Goal: Learn about a topic: Learn about a topic

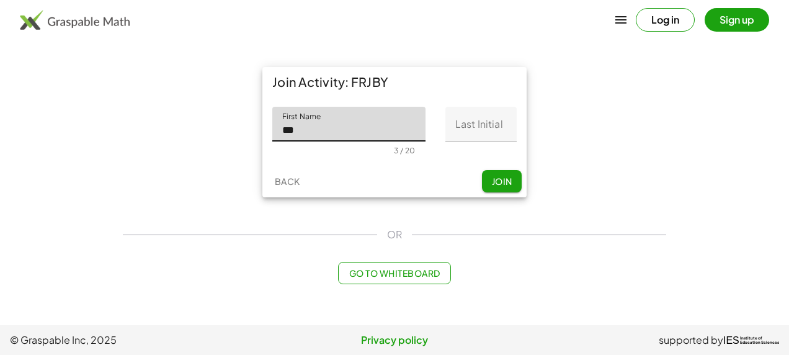
type input "***"
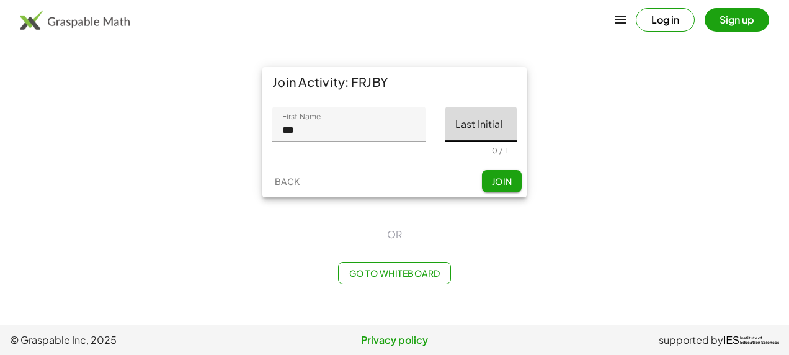
click at [483, 121] on input "Last Initial" at bounding box center [481, 124] width 71 height 35
type input "*"
click at [508, 177] on span "Join" at bounding box center [502, 181] width 20 height 11
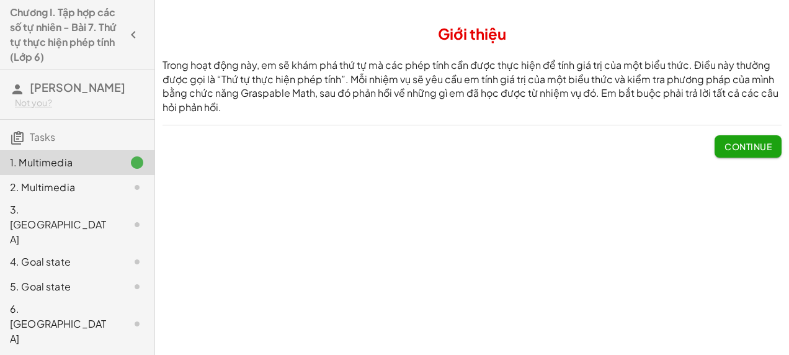
click at [736, 141] on span "Continue" at bounding box center [748, 146] width 47 height 11
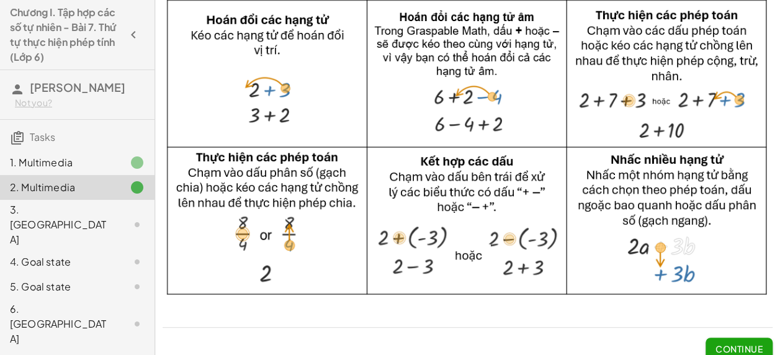
scroll to position [154, 0]
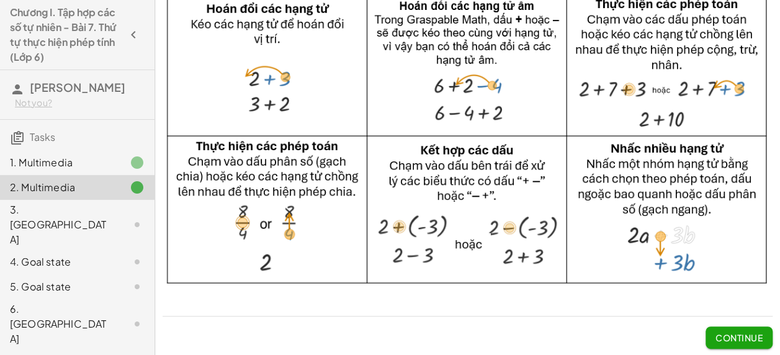
click at [738, 338] on span "Continue" at bounding box center [739, 337] width 47 height 11
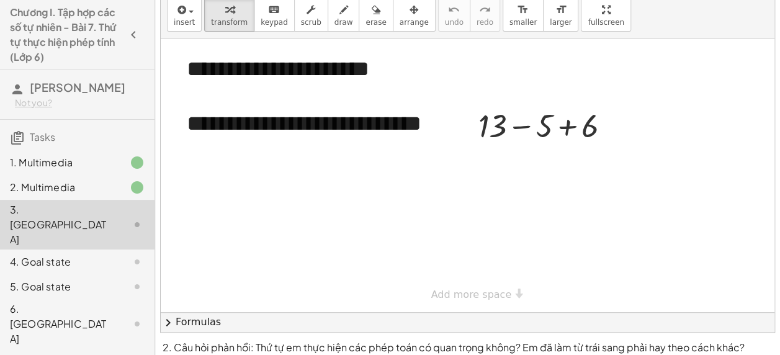
scroll to position [40, 0]
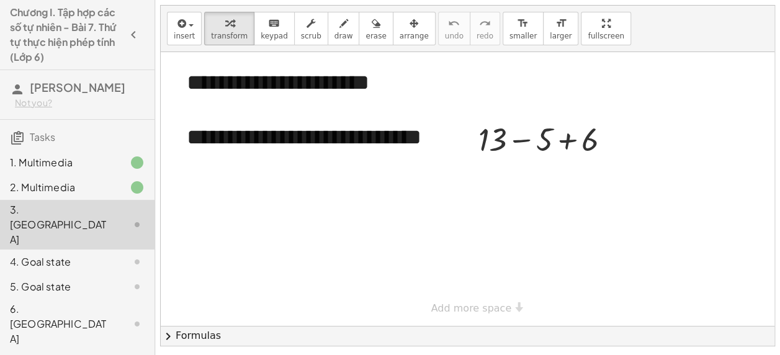
click at [110, 254] on div at bounding box center [127, 261] width 35 height 15
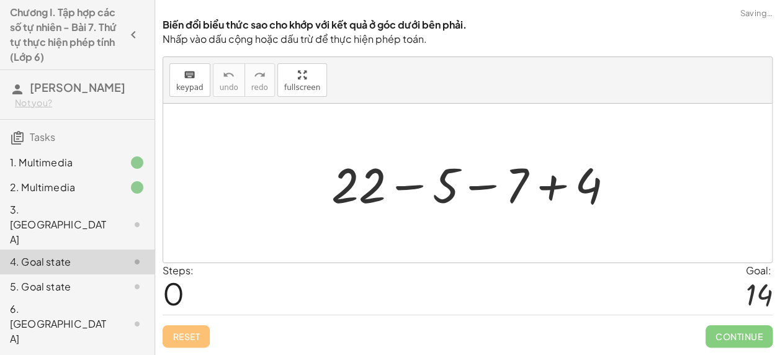
scroll to position [0, 0]
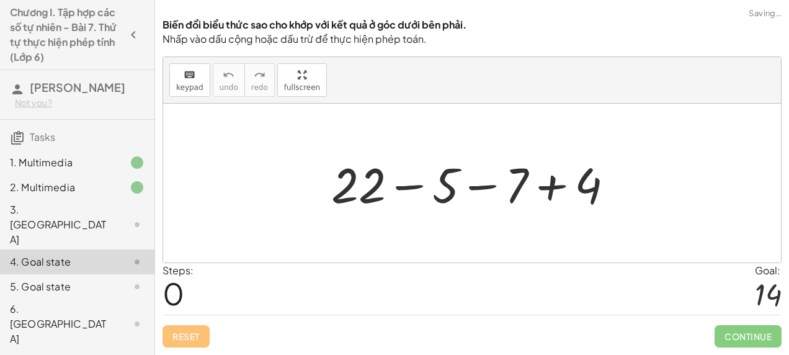
click at [110, 217] on div at bounding box center [127, 224] width 35 height 15
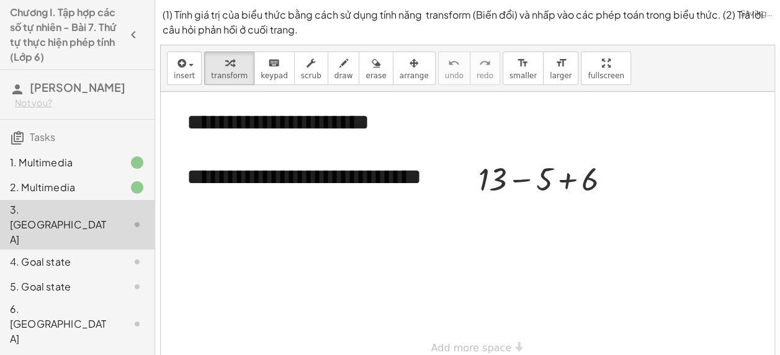
click at [99, 254] on div "4. Goal state" at bounding box center [60, 261] width 100 height 15
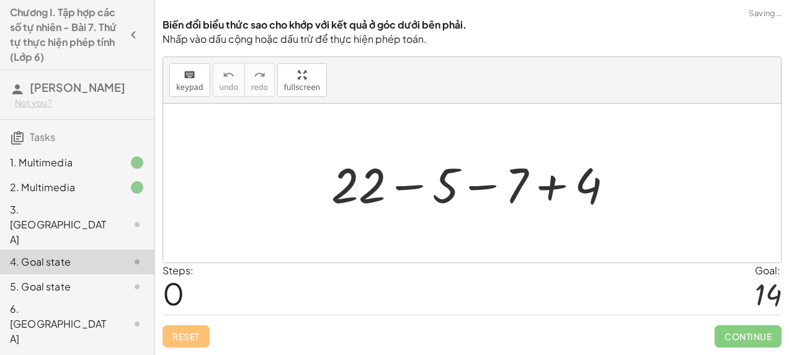
click at [110, 217] on div at bounding box center [127, 224] width 35 height 15
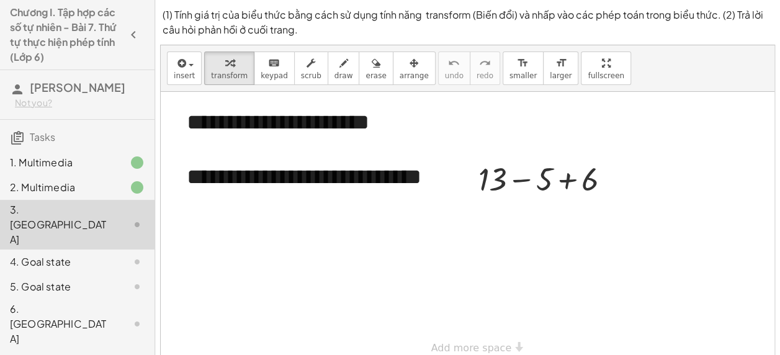
click at [523, 179] on div at bounding box center [549, 178] width 155 height 42
click at [524, 180] on div at bounding box center [549, 178] width 155 height 42
click at [539, 220] on div at bounding box center [549, 220] width 155 height 42
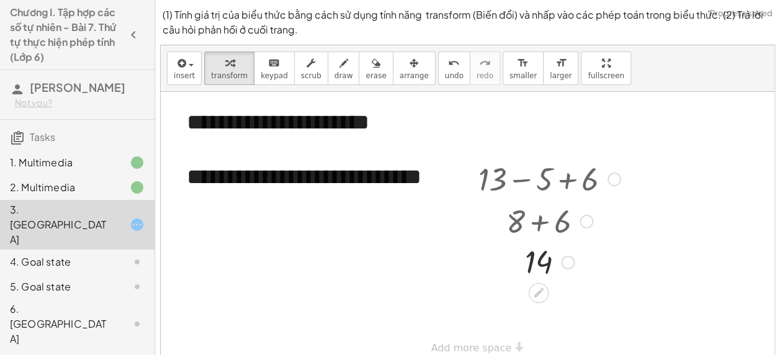
drag, startPoint x: 566, startPoint y: 223, endPoint x: 567, endPoint y: 269, distance: 45.3
click at [539, 263] on div "14" at bounding box center [539, 263] width 0 height 0
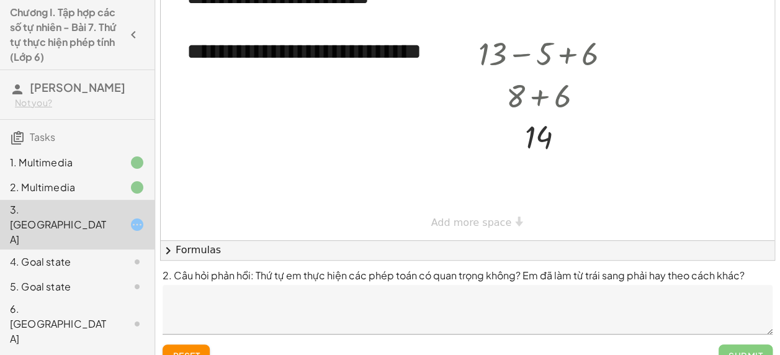
scroll to position [126, 0]
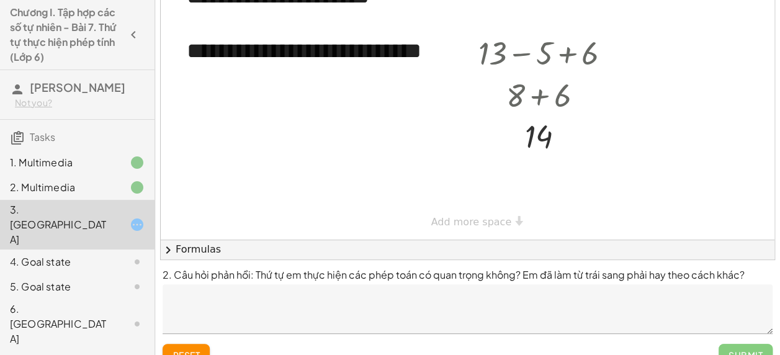
click at [290, 300] on textarea at bounding box center [468, 309] width 610 height 50
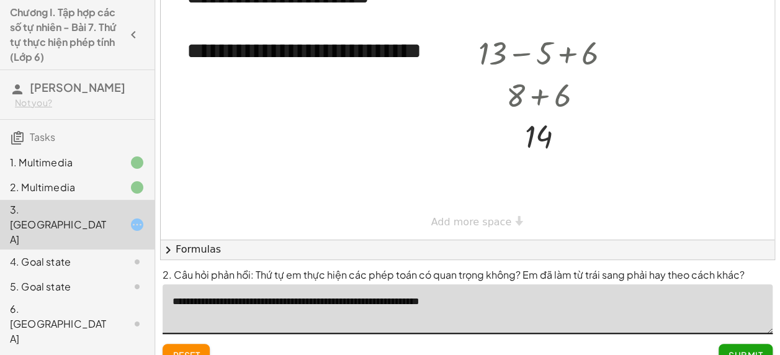
click at [502, 302] on textarea "**********" at bounding box center [468, 309] width 610 height 50
type textarea "**********"
click at [740, 351] on span "Submit" at bounding box center [746, 354] width 34 height 11
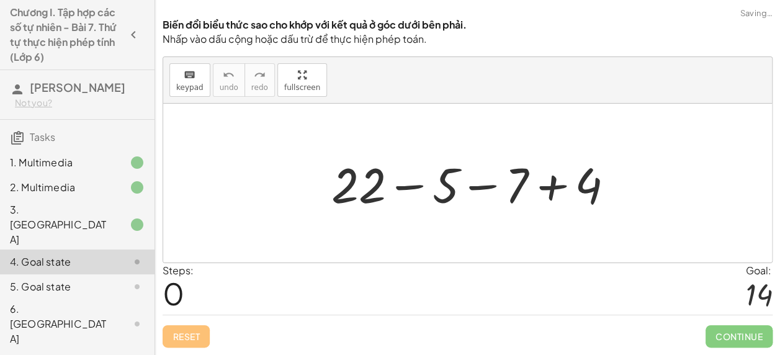
scroll to position [0, 0]
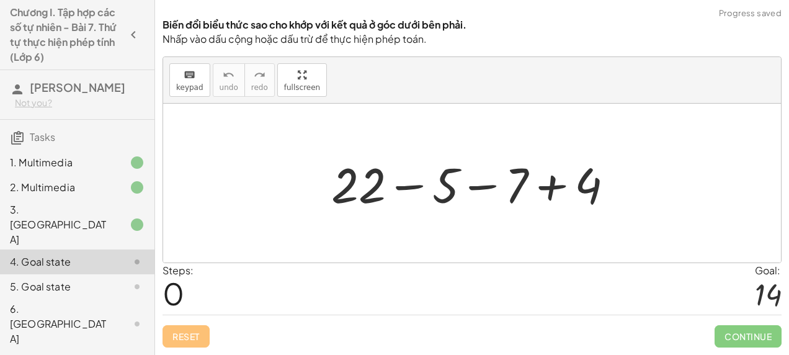
click at [415, 191] on div at bounding box center [477, 183] width 305 height 64
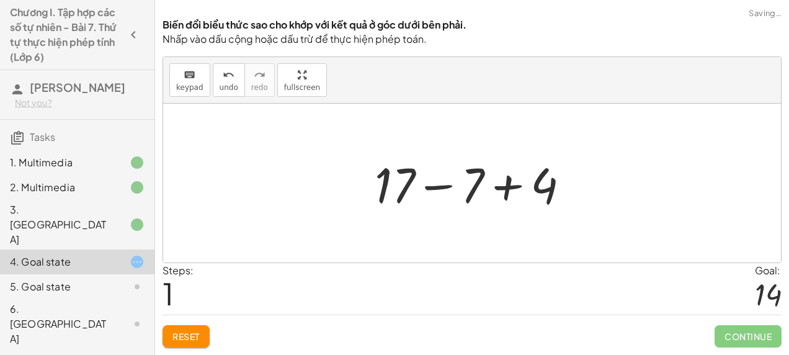
click at [443, 186] on div at bounding box center [477, 183] width 217 height 64
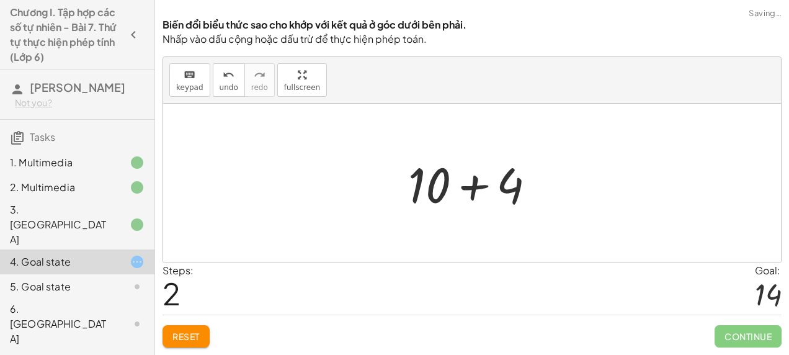
click at [476, 188] on div at bounding box center [477, 183] width 150 height 64
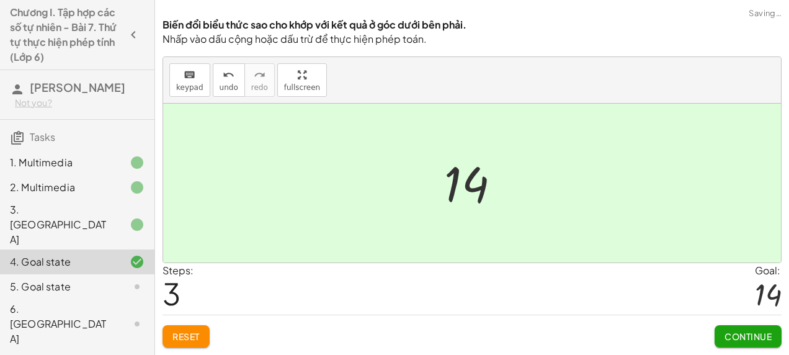
click at [763, 335] on span "Continue" at bounding box center [748, 336] width 47 height 11
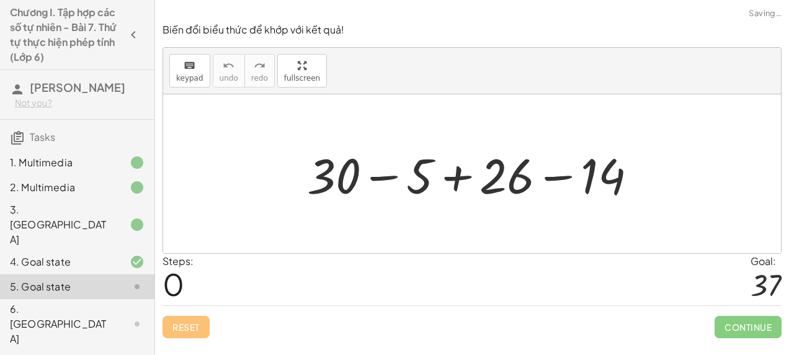
click at [389, 177] on div at bounding box center [477, 174] width 352 height 64
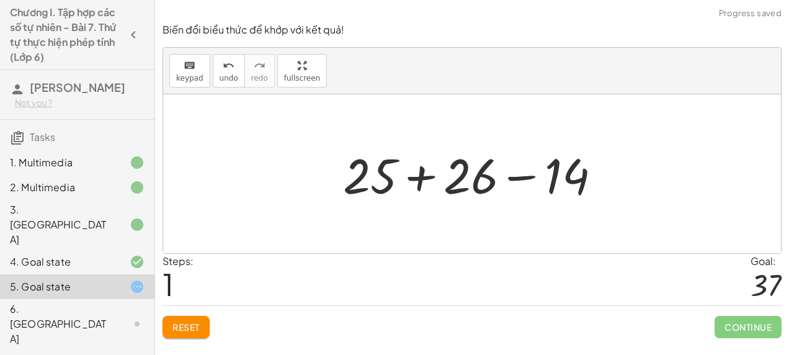
click at [426, 179] on div at bounding box center [477, 174] width 280 height 64
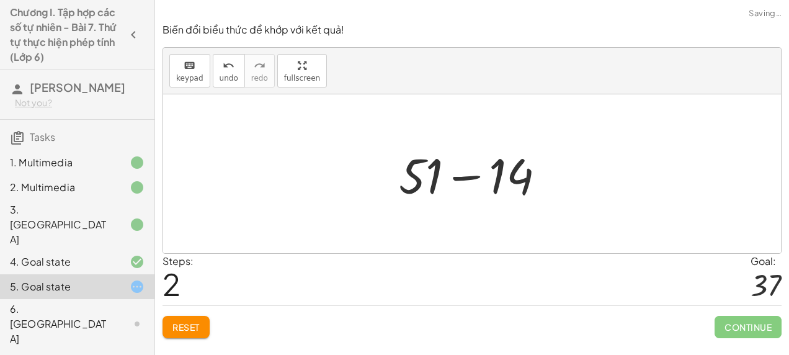
click at [472, 177] on div at bounding box center [477, 174] width 169 height 64
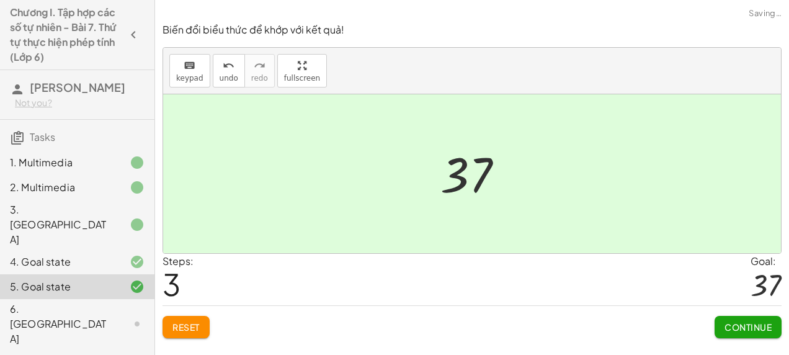
click at [766, 331] on button "Continue" at bounding box center [748, 327] width 67 height 22
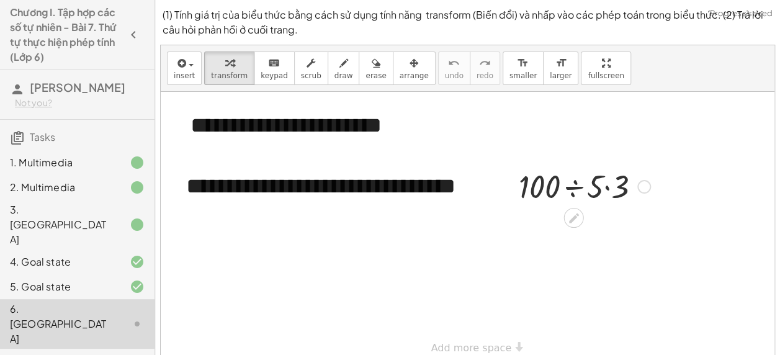
click at [575, 186] on div at bounding box center [585, 185] width 144 height 42
click at [581, 199] on div at bounding box center [585, 185] width 92 height 42
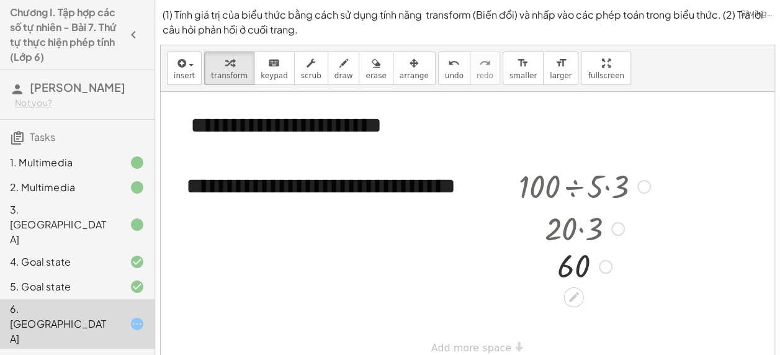
drag, startPoint x: 606, startPoint y: 230, endPoint x: 603, endPoint y: 271, distance: 41.7
click at [574, 267] on div "60" at bounding box center [574, 267] width 0 height 0
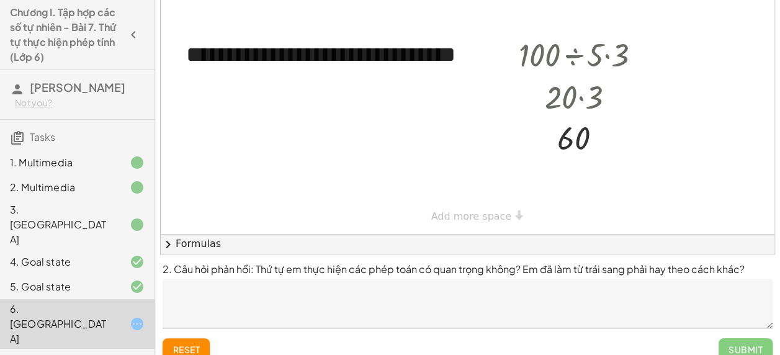
scroll to position [147, 0]
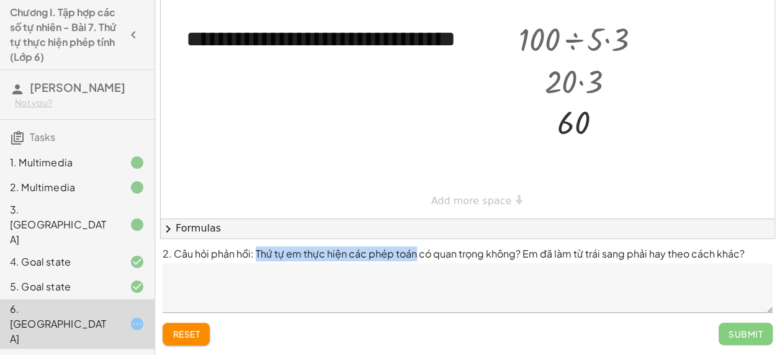
drag, startPoint x: 280, startPoint y: 256, endPoint x: 413, endPoint y: 253, distance: 133.5
click at [413, 253] on p "2. Câu hỏi phản hồi: Thứ tự em thực hiện các phép toán có quan trọng không? Em …" at bounding box center [468, 253] width 610 height 15
copy p "Thứ tự em thực hiện các phép toán"
click at [342, 276] on textarea at bounding box center [468, 288] width 610 height 50
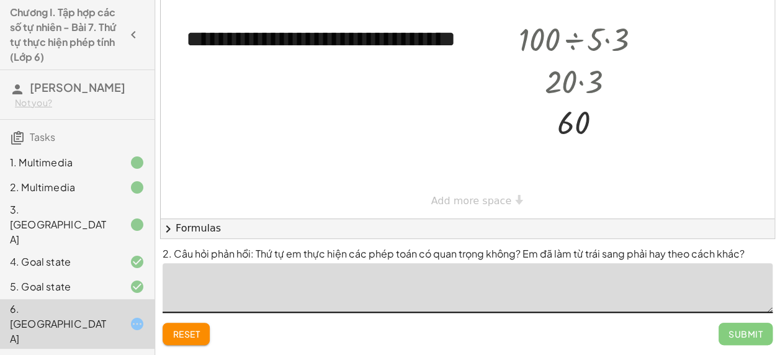
paste textarea "**********"
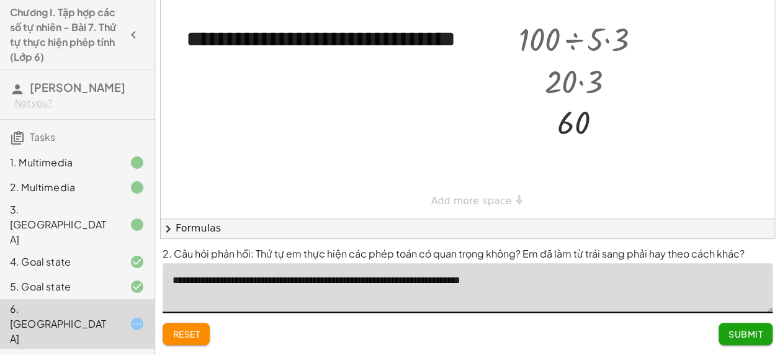
type textarea "**********"
click at [751, 333] on span "Submit" at bounding box center [746, 333] width 34 height 11
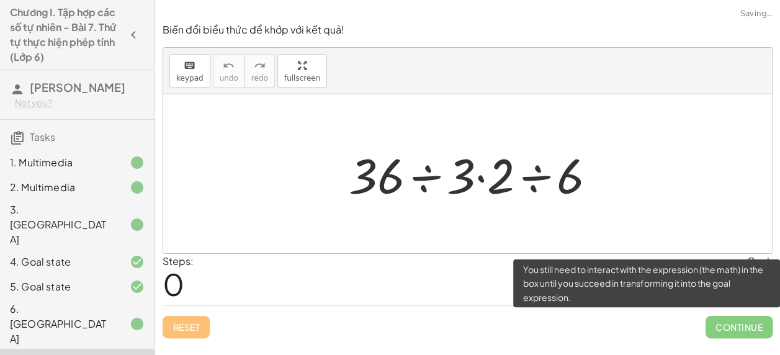
scroll to position [0, 0]
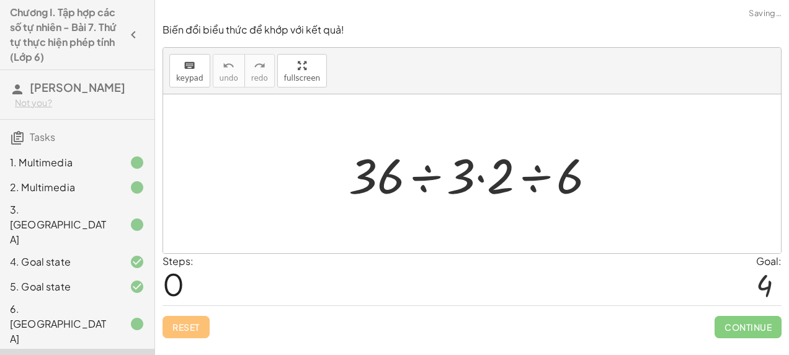
click at [424, 184] on div at bounding box center [477, 174] width 269 height 64
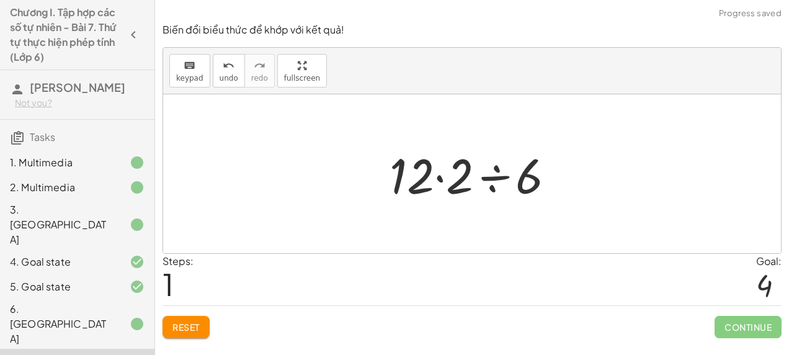
click at [442, 181] on div at bounding box center [477, 174] width 187 height 64
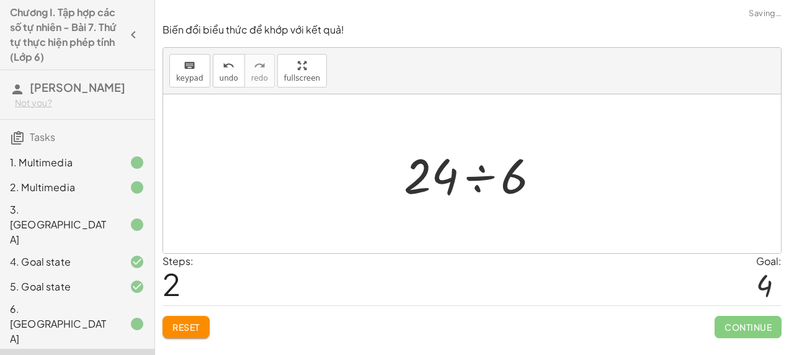
click at [475, 175] on div at bounding box center [477, 174] width 158 height 64
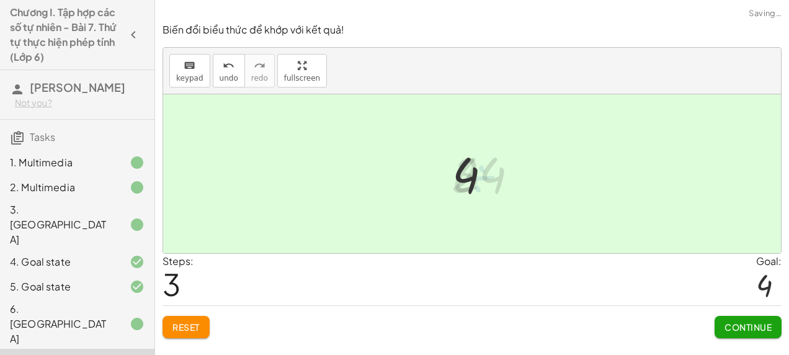
click at [729, 324] on span "Continue" at bounding box center [748, 326] width 47 height 11
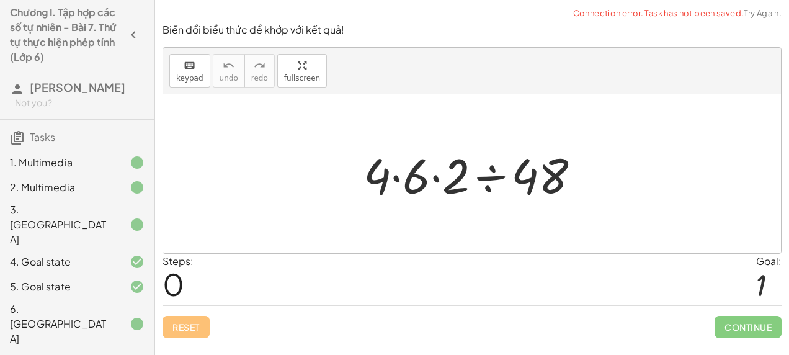
click at [393, 179] on div at bounding box center [477, 174] width 240 height 64
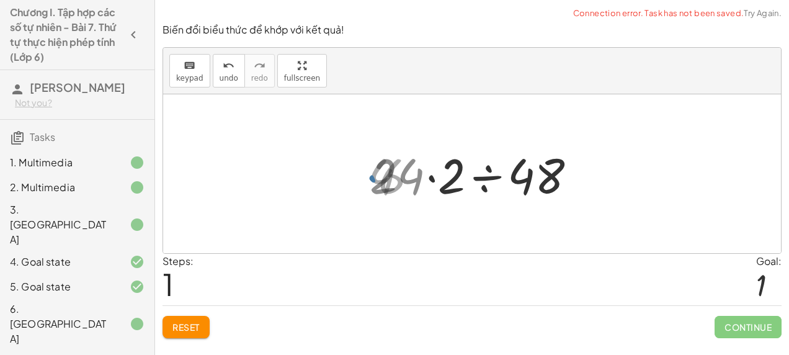
click at [433, 184] on div at bounding box center [477, 174] width 227 height 64
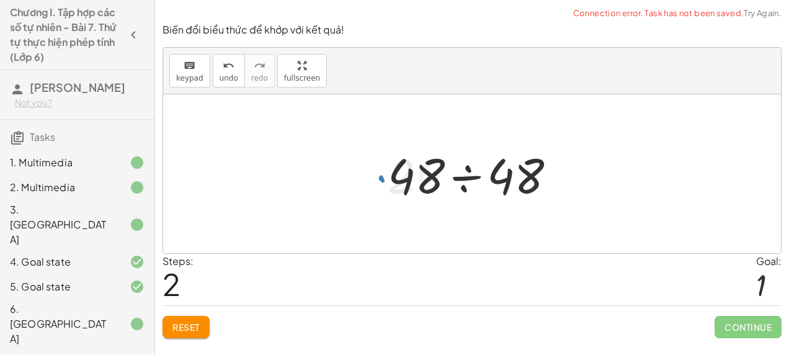
click at [460, 176] on div at bounding box center [477, 174] width 191 height 64
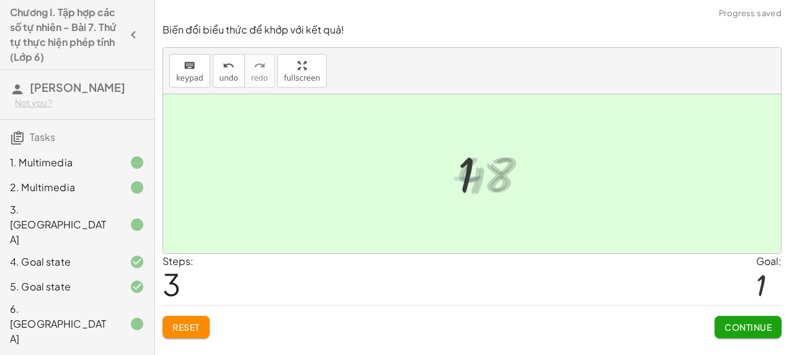
drag, startPoint x: 738, startPoint y: 318, endPoint x: 713, endPoint y: 321, distance: 25.6
click at [738, 319] on button "Continue" at bounding box center [748, 327] width 67 height 22
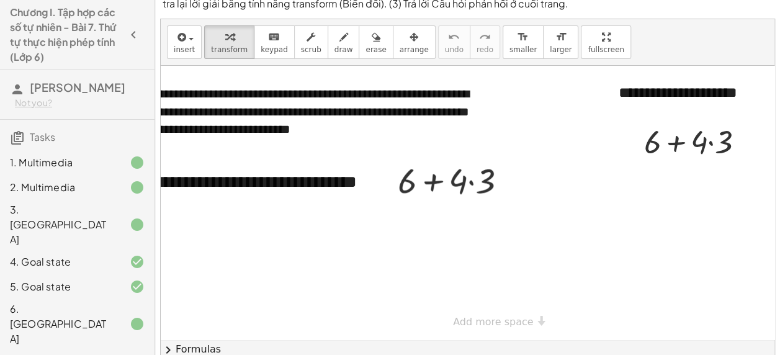
scroll to position [0, 50]
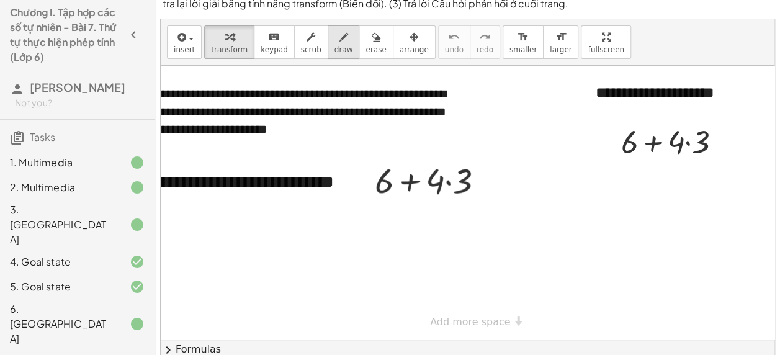
click at [334, 52] on span "draw" at bounding box center [343, 49] width 19 height 9
drag, startPoint x: 385, startPoint y: 220, endPoint x: 397, endPoint y: 227, distance: 13.9
click at [397, 227] on div at bounding box center [466, 203] width 712 height 274
drag, startPoint x: 407, startPoint y: 215, endPoint x: 429, endPoint y: 225, distance: 24.4
click at [408, 216] on div at bounding box center [466, 203] width 712 height 274
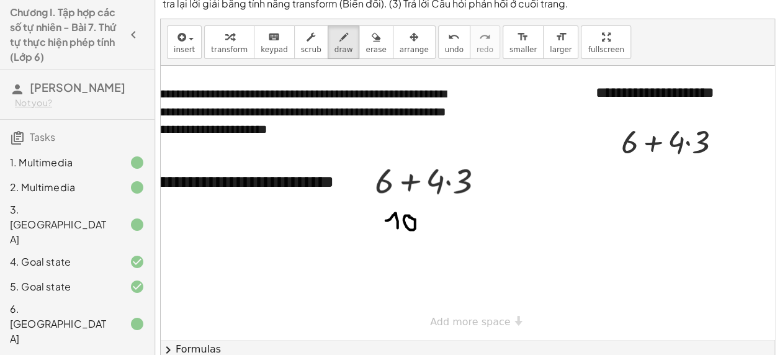
click at [433, 223] on div at bounding box center [466, 203] width 712 height 274
drag, startPoint x: 454, startPoint y: 210, endPoint x: 447, endPoint y: 227, distance: 18.1
click at [447, 227] on div at bounding box center [466, 203] width 712 height 274
drag, startPoint x: 431, startPoint y: 258, endPoint x: 422, endPoint y: 277, distance: 20.8
click at [422, 277] on div at bounding box center [466, 203] width 712 height 274
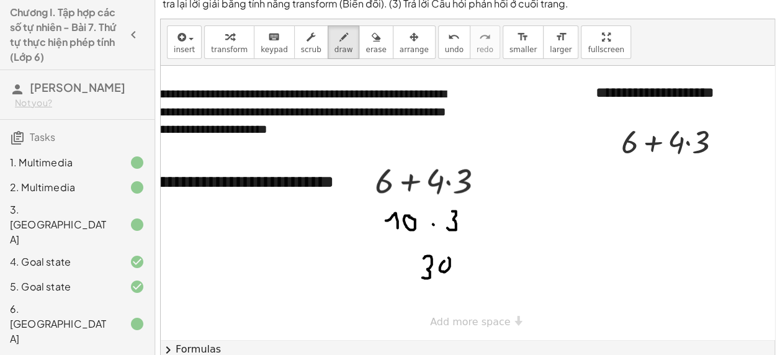
click at [446, 259] on div at bounding box center [466, 203] width 712 height 274
drag, startPoint x: 364, startPoint y: 223, endPoint x: 382, endPoint y: 223, distance: 18.0
click at [382, 223] on div at bounding box center [466, 203] width 712 height 274
drag, startPoint x: 362, startPoint y: 229, endPoint x: 381, endPoint y: 228, distance: 18.7
click at [381, 228] on div at bounding box center [466, 203] width 712 height 274
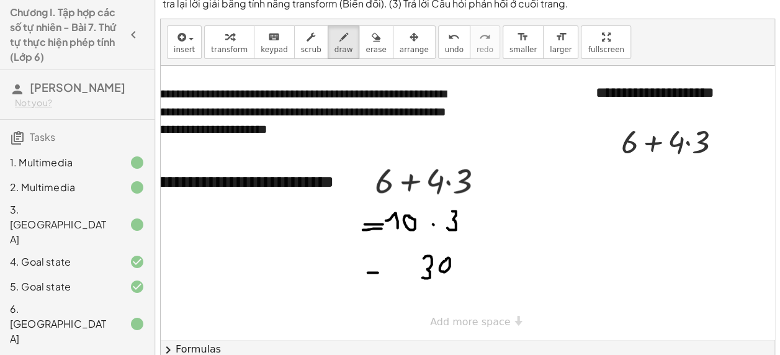
drag, startPoint x: 370, startPoint y: 272, endPoint x: 379, endPoint y: 272, distance: 8.1
click at [379, 272] on div at bounding box center [466, 203] width 712 height 274
drag, startPoint x: 366, startPoint y: 280, endPoint x: 375, endPoint y: 280, distance: 8.7
click at [375, 280] on div at bounding box center [466, 203] width 712 height 274
click at [240, 32] on button "transform" at bounding box center [229, 42] width 50 height 34
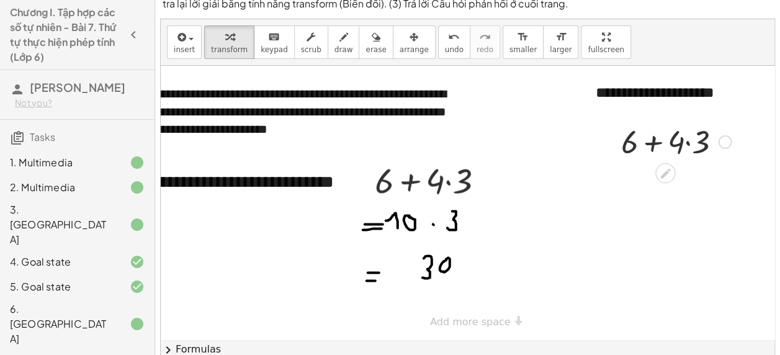
click at [650, 145] on div at bounding box center [676, 141] width 122 height 42
click at [691, 145] on div at bounding box center [676, 141] width 122 height 42
click at [662, 186] on div at bounding box center [676, 183] width 122 height 42
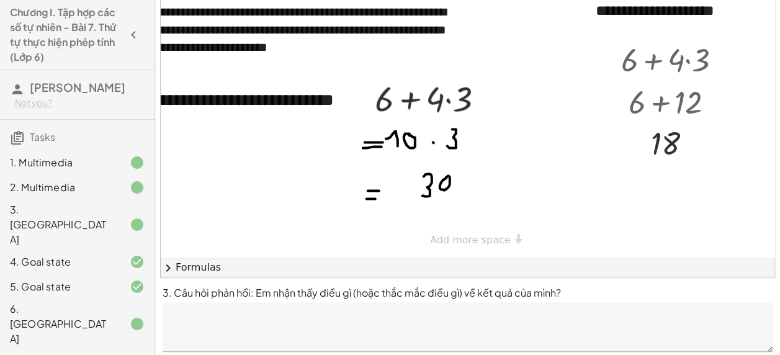
scroll to position [109, 0]
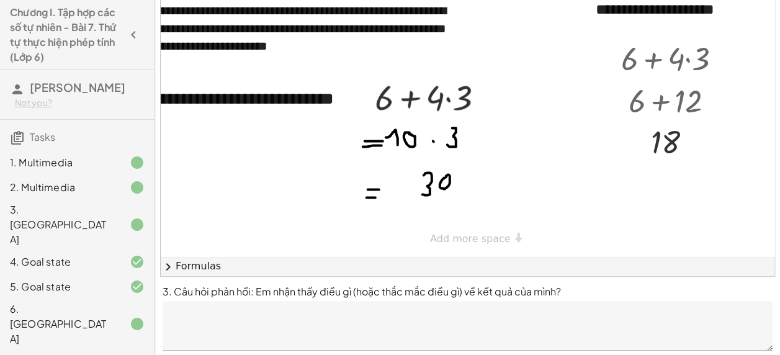
click at [422, 314] on textarea at bounding box center [468, 326] width 610 height 50
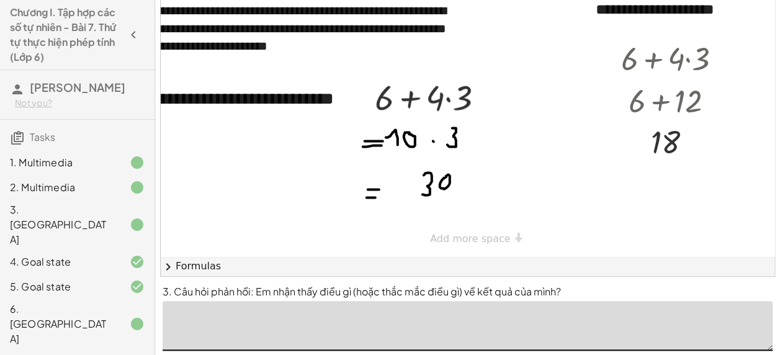
click at [367, 330] on textarea at bounding box center [468, 326] width 610 height 50
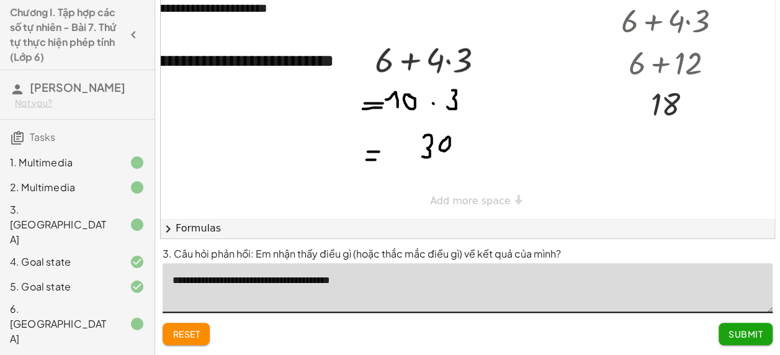
type textarea "**********"
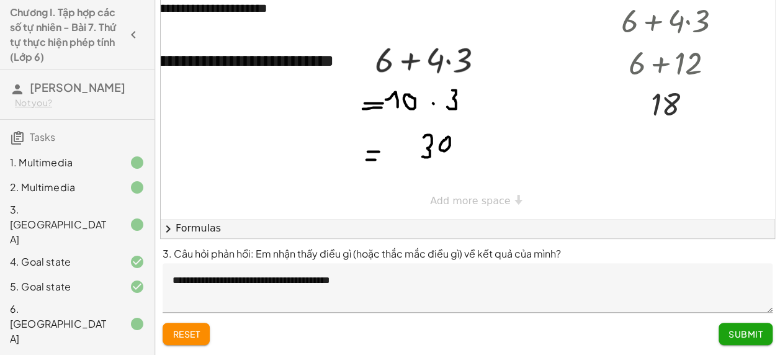
click at [740, 339] on span "Submit" at bounding box center [746, 333] width 34 height 11
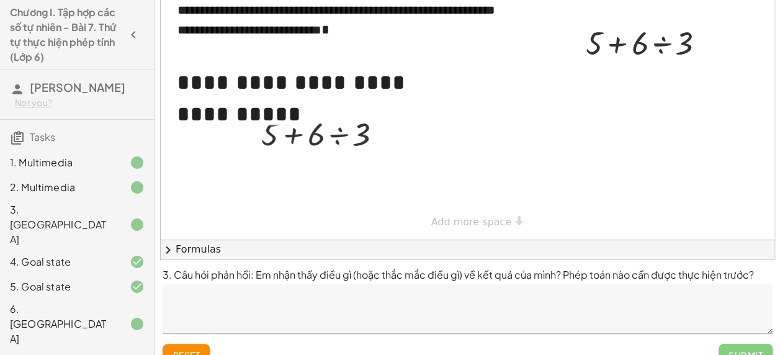
scroll to position [109, 0]
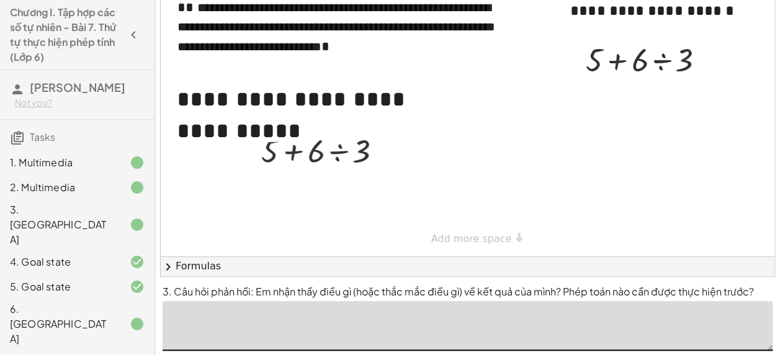
click at [254, 326] on textarea at bounding box center [468, 326] width 610 height 50
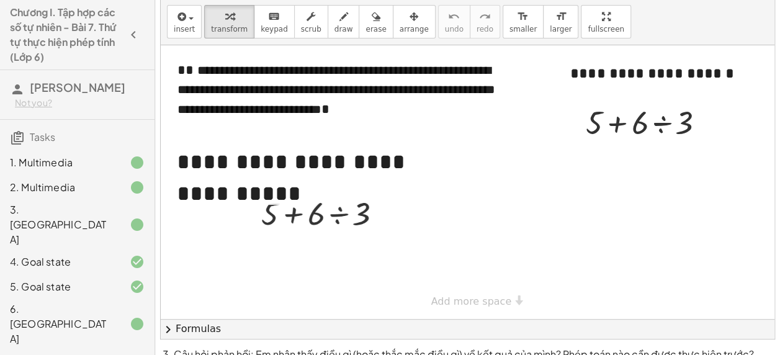
scroll to position [45, 0]
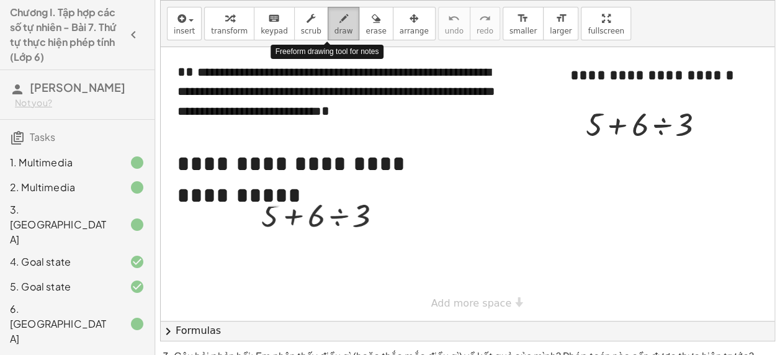
click at [334, 27] on span "draw" at bounding box center [343, 31] width 19 height 9
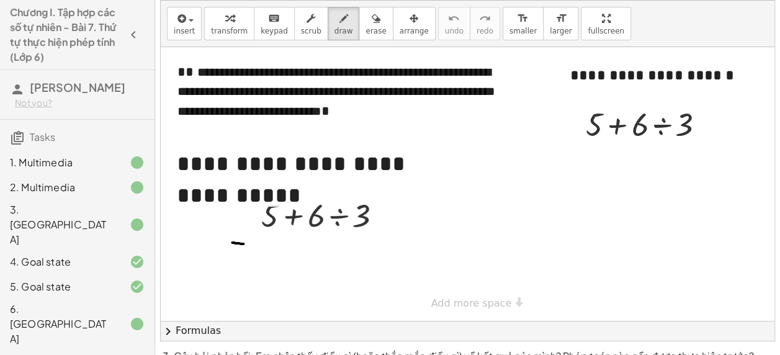
drag, startPoint x: 232, startPoint y: 241, endPoint x: 239, endPoint y: 246, distance: 8.1
click at [244, 243] on div at bounding box center [468, 184] width 614 height 274
drag, startPoint x: 233, startPoint y: 248, endPoint x: 248, endPoint y: 249, distance: 15.0
click at [248, 249] on div at bounding box center [468, 184] width 614 height 274
drag, startPoint x: 282, startPoint y: 247, endPoint x: 290, endPoint y: 249, distance: 9.0
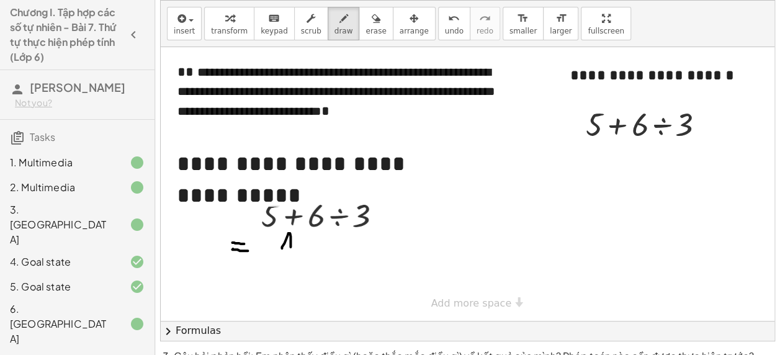
click at [290, 249] on div at bounding box center [468, 184] width 614 height 274
drag, startPoint x: 297, startPoint y: 245, endPoint x: 307, endPoint y: 248, distance: 10.6
click at [305, 248] on div at bounding box center [468, 184] width 614 height 274
click at [318, 241] on div at bounding box center [468, 184] width 614 height 274
click at [317, 251] on div at bounding box center [468, 184] width 614 height 274
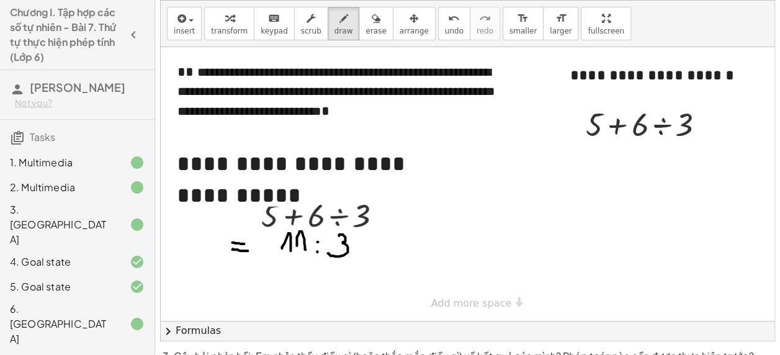
drag, startPoint x: 339, startPoint y: 233, endPoint x: 328, endPoint y: 251, distance: 20.7
click at [328, 251] on div at bounding box center [468, 184] width 614 height 274
click at [228, 16] on div "button" at bounding box center [229, 18] width 37 height 15
click at [619, 128] on div at bounding box center [650, 123] width 141 height 42
click at [619, 127] on div at bounding box center [650, 123] width 141 height 42
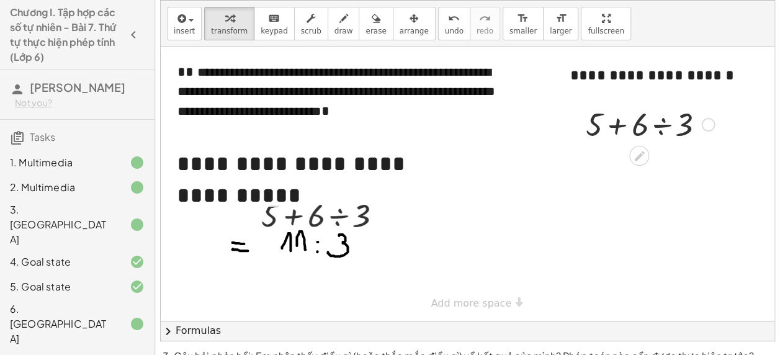
click at [664, 124] on div at bounding box center [650, 123] width 141 height 42
click at [637, 168] on div at bounding box center [650, 166] width 141 height 42
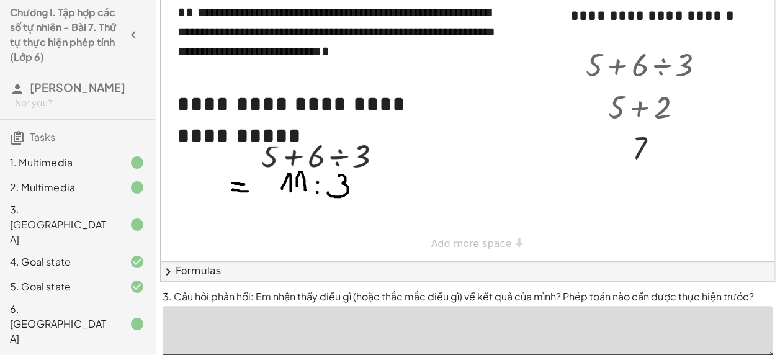
scroll to position [105, 0]
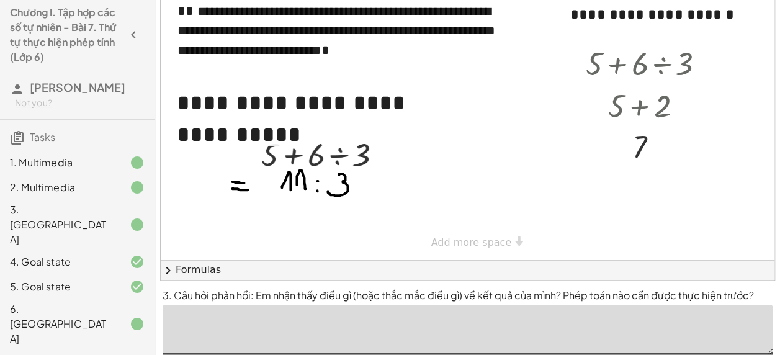
click at [438, 325] on textarea at bounding box center [468, 330] width 610 height 50
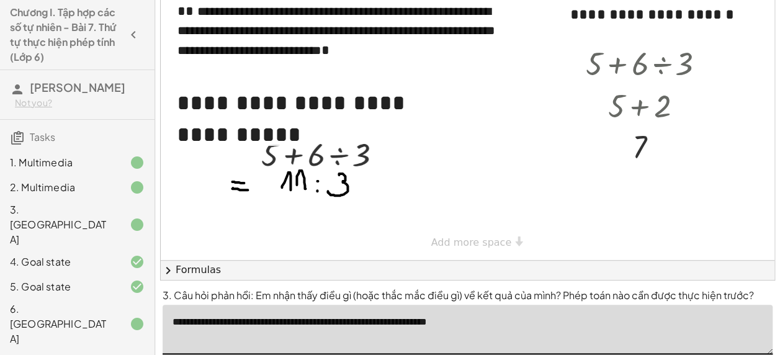
scroll to position [147, 0]
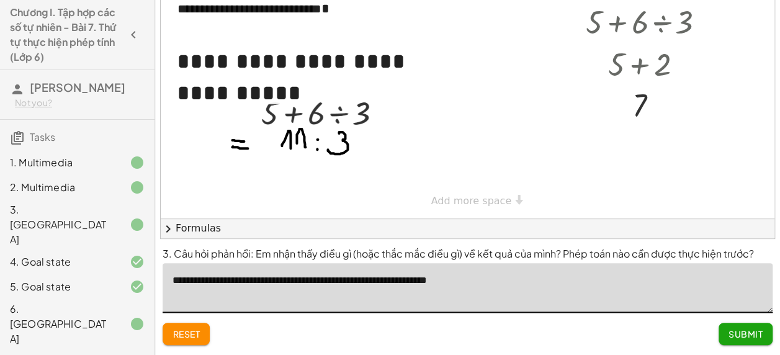
click at [748, 328] on button "Submit" at bounding box center [746, 334] width 54 height 22
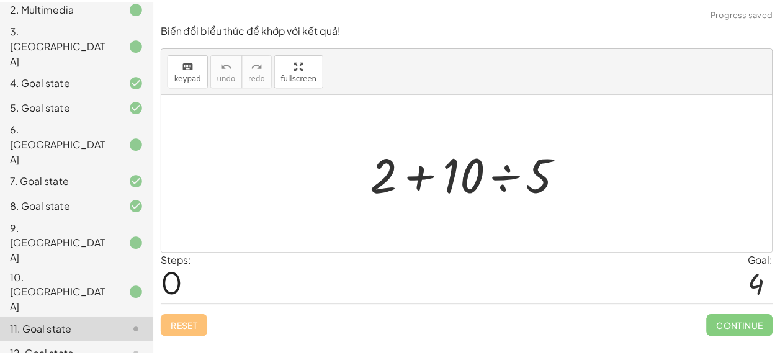
scroll to position [189, 0]
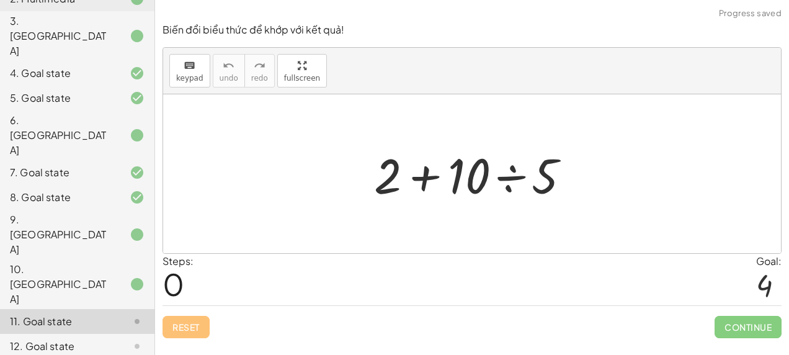
click at [119, 277] on div at bounding box center [127, 284] width 35 height 15
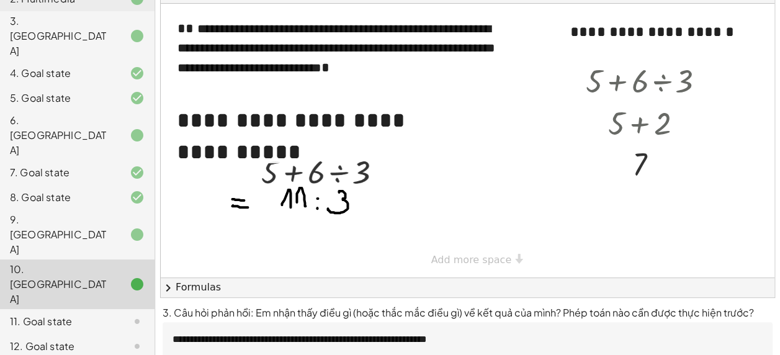
scroll to position [147, 0]
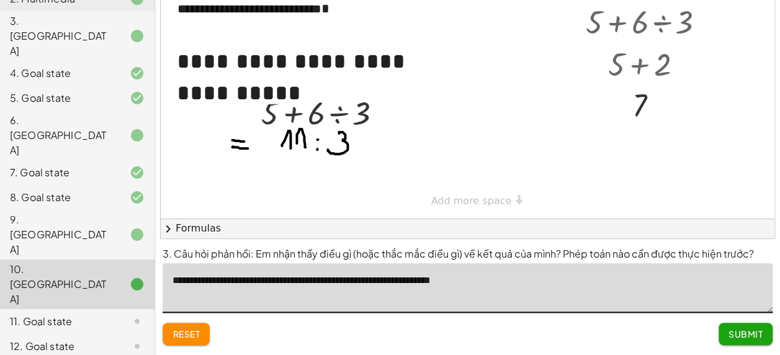
drag, startPoint x: 437, startPoint y: 281, endPoint x: 446, endPoint y: 279, distance: 8.9
click at [438, 281] on textarea "**********" at bounding box center [468, 288] width 610 height 50
type textarea "**********"
click at [760, 330] on span "Submit" at bounding box center [746, 333] width 34 height 11
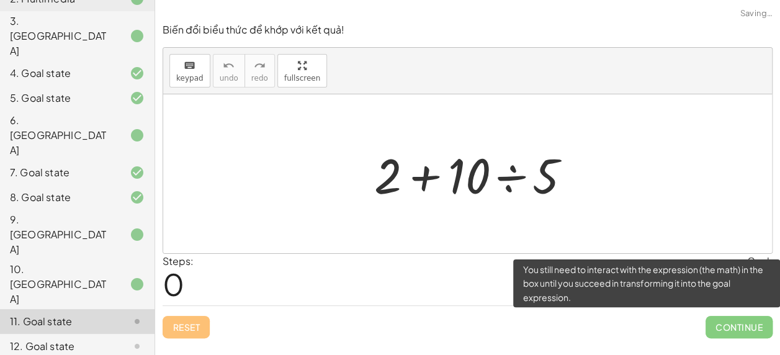
scroll to position [0, 0]
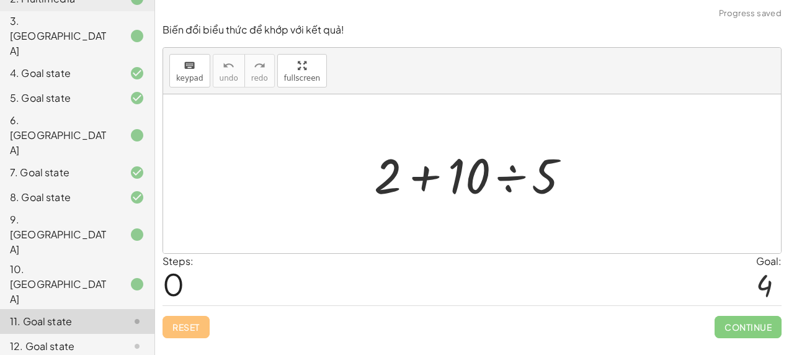
click at [517, 176] on div at bounding box center [477, 174] width 218 height 64
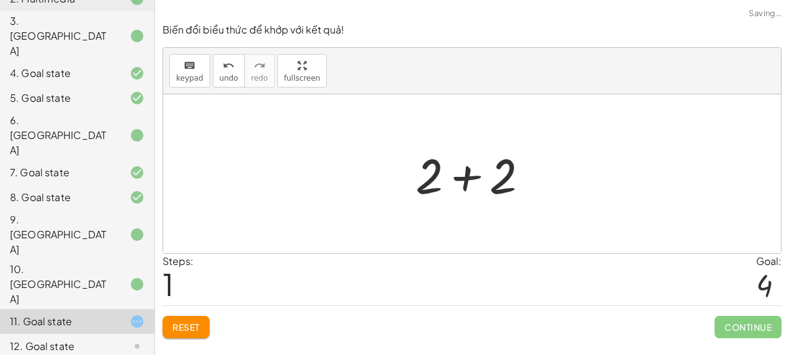
click at [470, 170] on div at bounding box center [477, 174] width 135 height 64
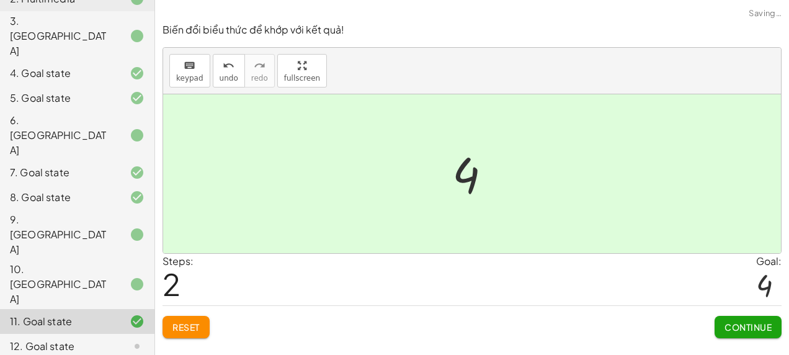
drag, startPoint x: 737, startPoint y: 330, endPoint x: 707, endPoint y: 331, distance: 29.8
click at [737, 331] on button "Continue" at bounding box center [748, 327] width 67 height 22
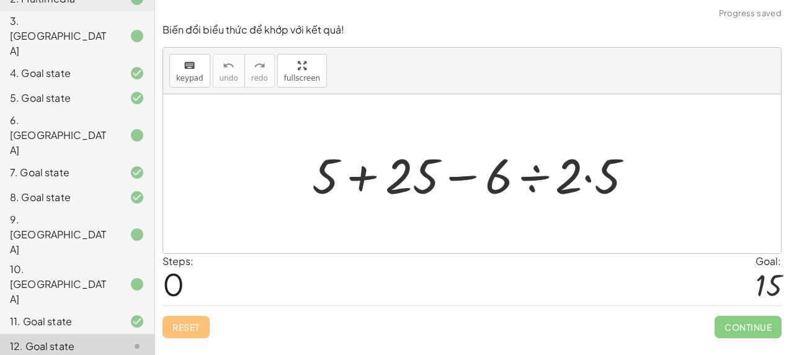
click at [537, 177] on div at bounding box center [477, 174] width 343 height 64
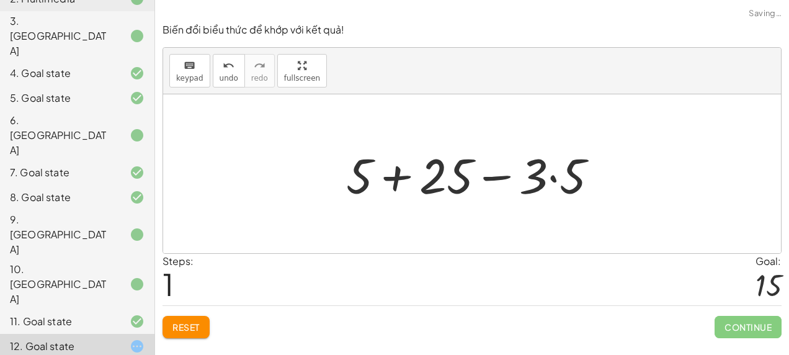
click at [553, 181] on div at bounding box center [477, 174] width 274 height 64
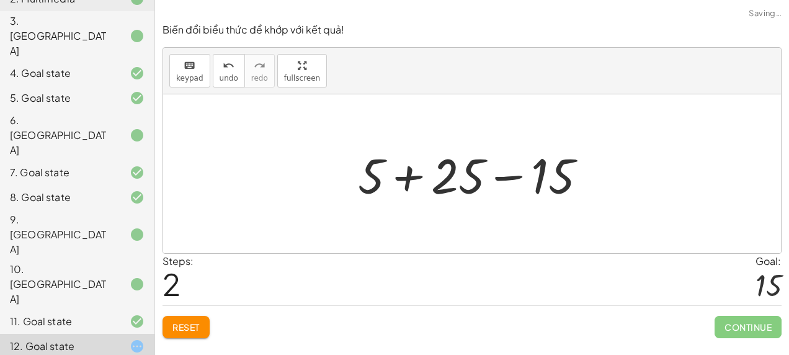
click at [408, 174] on div at bounding box center [477, 174] width 251 height 64
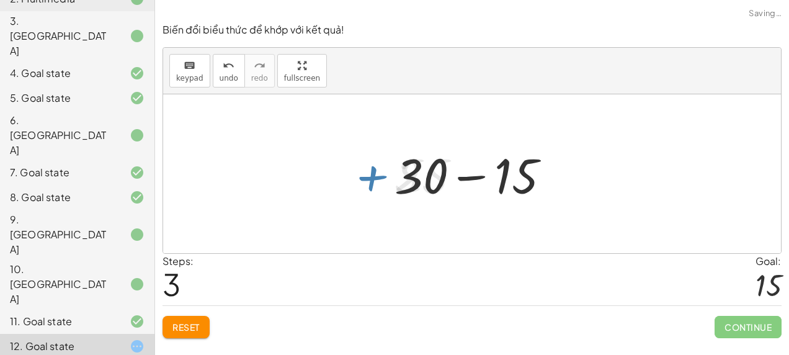
click at [469, 176] on div at bounding box center [476, 174] width 177 height 64
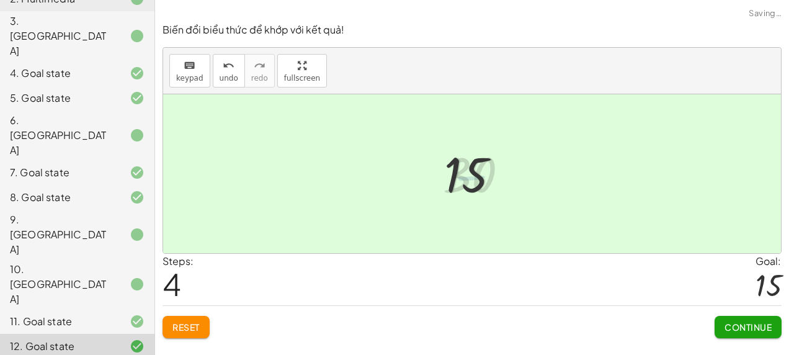
drag, startPoint x: 747, startPoint y: 324, endPoint x: 594, endPoint y: 303, distance: 154.6
click at [747, 325] on span "Continue" at bounding box center [748, 326] width 47 height 11
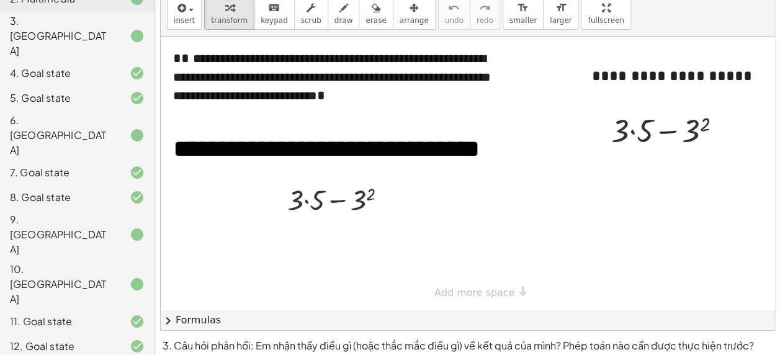
scroll to position [56, 0]
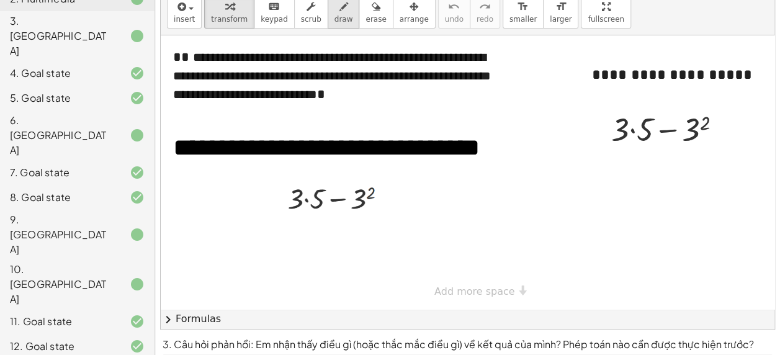
drag, startPoint x: 333, startPoint y: 17, endPoint x: 331, endPoint y: 26, distance: 9.5
click at [334, 17] on span "draw" at bounding box center [343, 19] width 19 height 9
drag, startPoint x: 299, startPoint y: 223, endPoint x: 298, endPoint y: 234, distance: 11.2
click at [298, 234] on div at bounding box center [471, 172] width 621 height 274
click at [303, 236] on div at bounding box center [471, 172] width 621 height 274
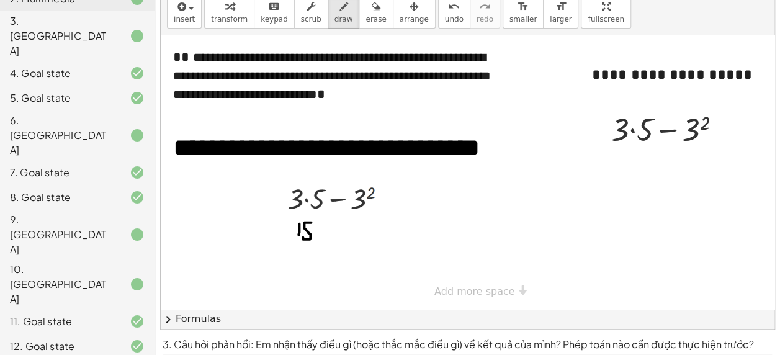
drag, startPoint x: 304, startPoint y: 222, endPoint x: 320, endPoint y: 222, distance: 16.1
click at [320, 222] on div at bounding box center [471, 172] width 621 height 274
click at [289, 228] on div at bounding box center [471, 172] width 621 height 274
drag, startPoint x: 272, startPoint y: 238, endPoint x: 287, endPoint y: 238, distance: 14.9
click at [287, 238] on div at bounding box center [471, 172] width 621 height 274
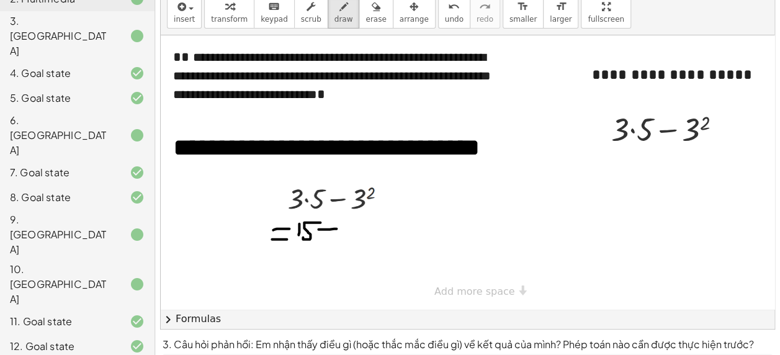
drag, startPoint x: 334, startPoint y: 228, endPoint x: 343, endPoint y: 228, distance: 9.3
click at [339, 228] on div at bounding box center [471, 172] width 621 height 274
drag, startPoint x: 356, startPoint y: 221, endPoint x: 365, endPoint y: 225, distance: 9.7
click at [354, 236] on div at bounding box center [471, 172] width 621 height 274
drag, startPoint x: 371, startPoint y: 218, endPoint x: 383, endPoint y: 223, distance: 12.6
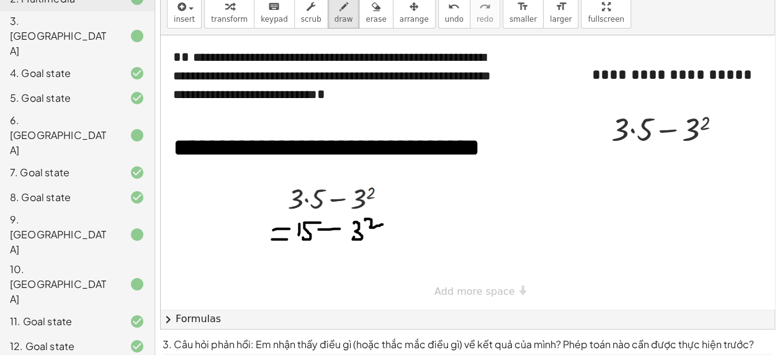
click at [383, 223] on div at bounding box center [471, 172] width 621 height 274
drag, startPoint x: 277, startPoint y: 258, endPoint x: 298, endPoint y: 256, distance: 20.6
click at [298, 256] on div at bounding box center [471, 172] width 621 height 274
drag, startPoint x: 285, startPoint y: 268, endPoint x: 324, endPoint y: 261, distance: 39.2
click at [301, 263] on div at bounding box center [471, 172] width 621 height 274
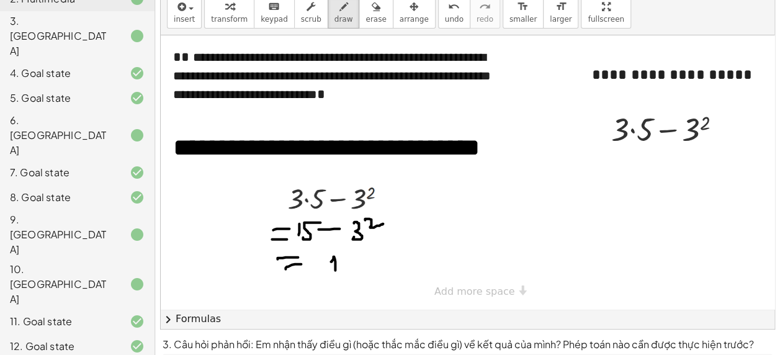
drag, startPoint x: 333, startPoint y: 259, endPoint x: 335, endPoint y: 269, distance: 10.8
click at [335, 269] on div at bounding box center [471, 172] width 621 height 274
drag, startPoint x: 342, startPoint y: 257, endPoint x: 356, endPoint y: 269, distance: 18.5
click at [356, 269] on div at bounding box center [471, 172] width 621 height 274
drag, startPoint x: 359, startPoint y: 248, endPoint x: 371, endPoint y: 254, distance: 13.9
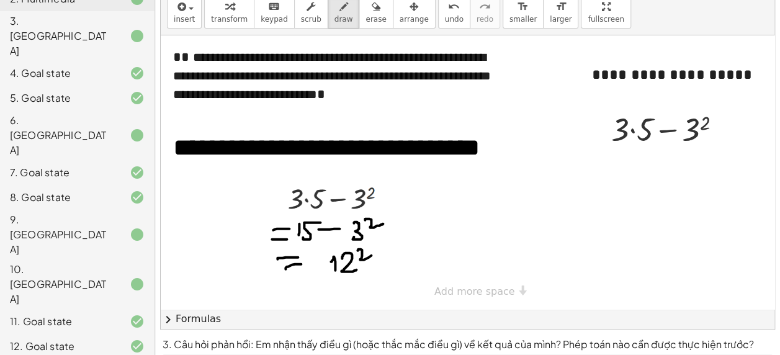
click at [371, 254] on div at bounding box center [471, 172] width 621 height 274
click at [313, 285] on div at bounding box center [471, 172] width 621 height 274
drag, startPoint x: 303, startPoint y: 294, endPoint x: 323, endPoint y: 289, distance: 20.5
click at [323, 289] on div at bounding box center [471, 172] width 621 height 274
drag, startPoint x: 338, startPoint y: 279, endPoint x: 340, endPoint y: 292, distance: 13.2
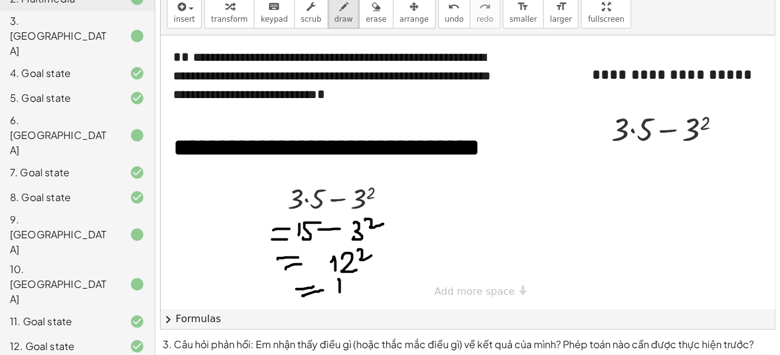
click at [340, 292] on div at bounding box center [471, 172] width 621 height 274
drag, startPoint x: 350, startPoint y: 281, endPoint x: 370, endPoint y: 282, distance: 19.9
click at [360, 294] on div at bounding box center [471, 172] width 621 height 274
drag, startPoint x: 370, startPoint y: 281, endPoint x: 380, endPoint y: 297, distance: 19.5
click at [380, 297] on div at bounding box center [471, 172] width 621 height 274
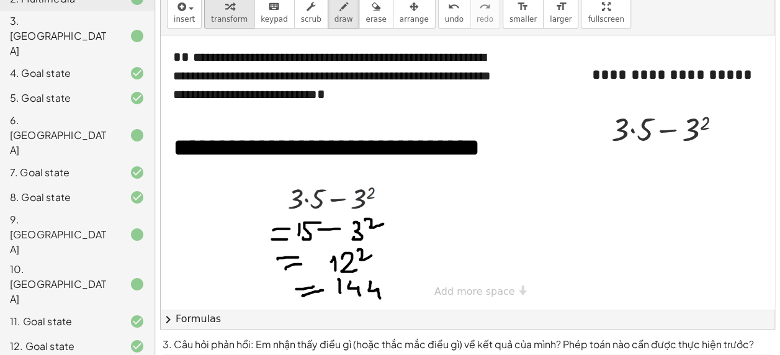
click at [223, 22] on span "transform" at bounding box center [229, 19] width 37 height 9
click at [635, 128] on div at bounding box center [671, 128] width 133 height 42
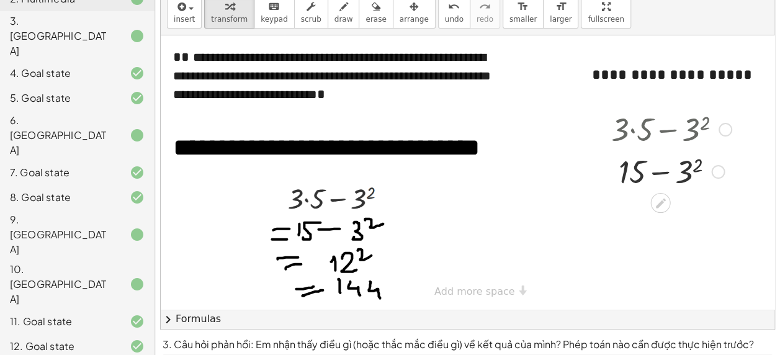
click at [663, 174] on div at bounding box center [671, 171] width 133 height 42
click at [684, 174] on div at bounding box center [671, 171] width 133 height 42
drag, startPoint x: 668, startPoint y: 213, endPoint x: 668, endPoint y: 221, distance: 7.4
click at [668, 213] on div at bounding box center [671, 213] width 133 height 42
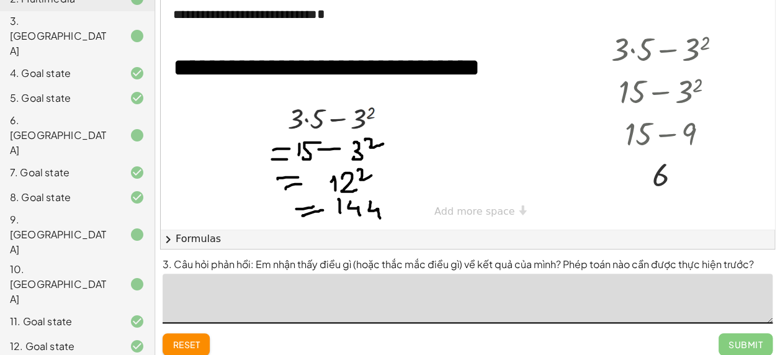
click at [423, 290] on textarea at bounding box center [468, 299] width 610 height 50
type textarea "*"
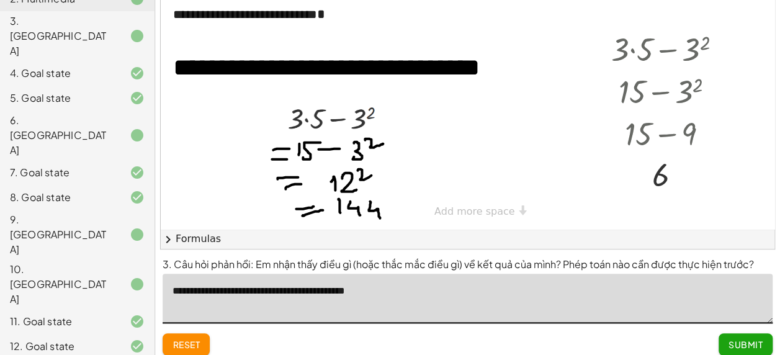
drag, startPoint x: 323, startPoint y: 291, endPoint x: 341, endPoint y: 288, distance: 18.9
click at [341, 288] on textarea "**********" at bounding box center [468, 299] width 610 height 50
type textarea "**********"
click at [731, 341] on span "Submit" at bounding box center [746, 344] width 34 height 11
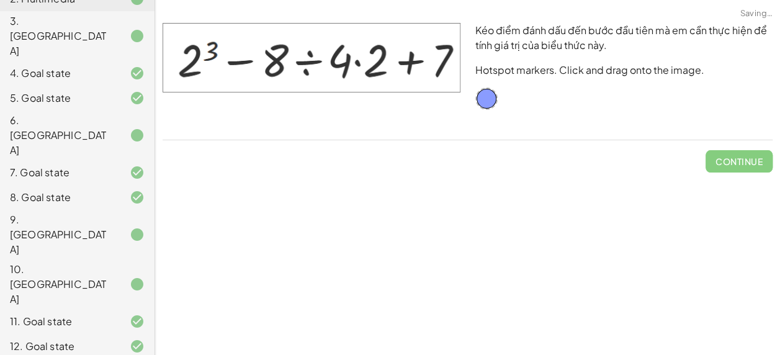
scroll to position [0, 0]
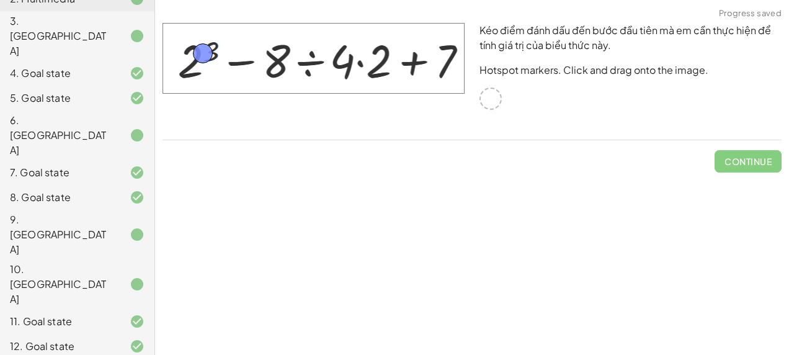
drag, startPoint x: 490, startPoint y: 99, endPoint x: 213, endPoint y: 52, distance: 280.8
click at [744, 158] on span "Check" at bounding box center [756, 161] width 32 height 11
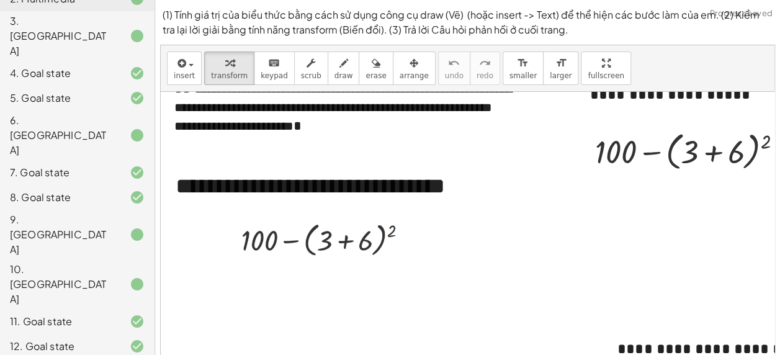
scroll to position [43, 0]
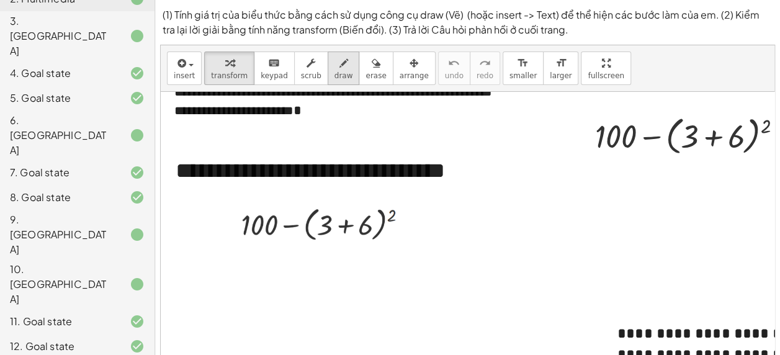
click at [338, 77] on button "draw" at bounding box center [344, 69] width 32 height 34
drag, startPoint x: 196, startPoint y: 262, endPoint x: 197, endPoint y: 268, distance: 6.3
click at [207, 262] on div at bounding box center [535, 216] width 748 height 336
click at [217, 269] on div at bounding box center [535, 216] width 748 height 336
drag, startPoint x: 196, startPoint y: 268, endPoint x: 204, endPoint y: 266, distance: 8.3
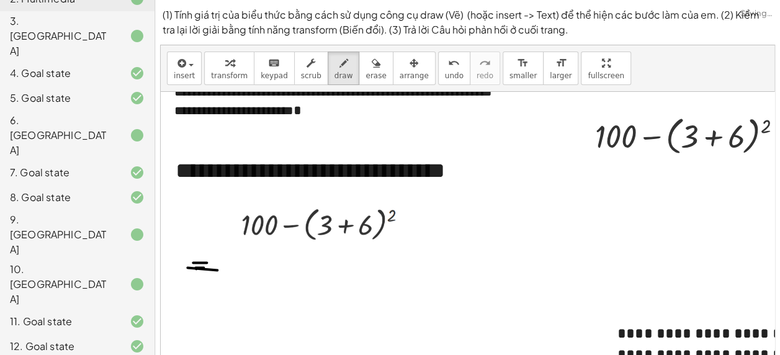
click at [204, 266] on div at bounding box center [535, 216] width 748 height 336
drag, startPoint x: 260, startPoint y: 264, endPoint x: 268, endPoint y: 273, distance: 11.9
click at [268, 273] on div at bounding box center [535, 216] width 748 height 336
drag, startPoint x: 277, startPoint y: 254, endPoint x: 292, endPoint y: 257, distance: 15.1
click at [293, 256] on div at bounding box center [535, 216] width 748 height 336
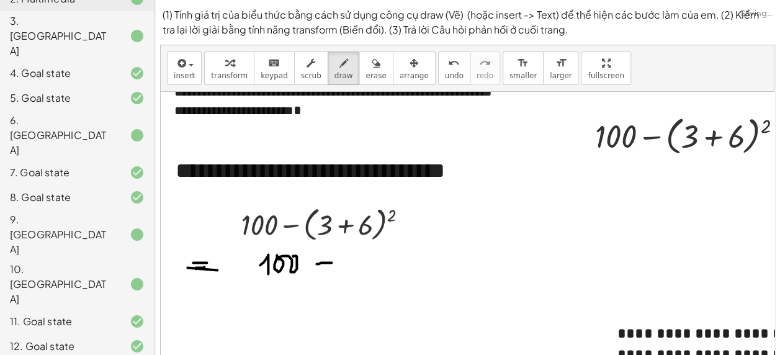
drag, startPoint x: 331, startPoint y: 262, endPoint x: 356, endPoint y: 256, distance: 25.0
click at [334, 262] on div at bounding box center [535, 216] width 748 height 336
drag, startPoint x: 356, startPoint y: 250, endPoint x: 370, endPoint y: 259, distance: 16.7
click at [356, 271] on div at bounding box center [535, 216] width 748 height 336
drag, startPoint x: 375, startPoint y: 245, endPoint x: 312, endPoint y: 292, distance: 78.1
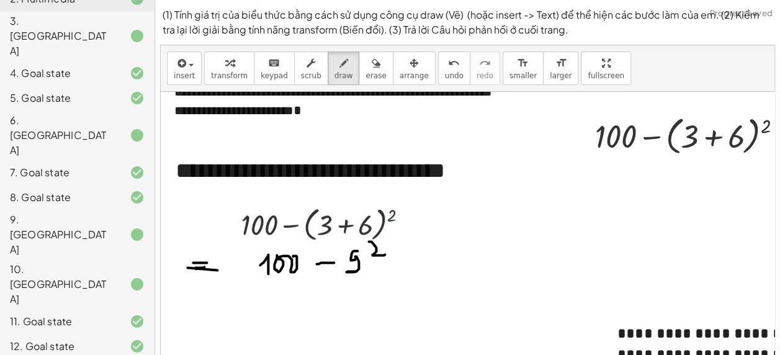
click at [386, 254] on div at bounding box center [535, 216] width 748 height 336
click at [217, 294] on div at bounding box center [535, 216] width 748 height 336
drag, startPoint x: 209, startPoint y: 300, endPoint x: 245, endPoint y: 303, distance: 36.1
click at [227, 302] on div at bounding box center [535, 216] width 748 height 336
drag, startPoint x: 272, startPoint y: 289, endPoint x: 273, endPoint y: 301, distance: 11.8
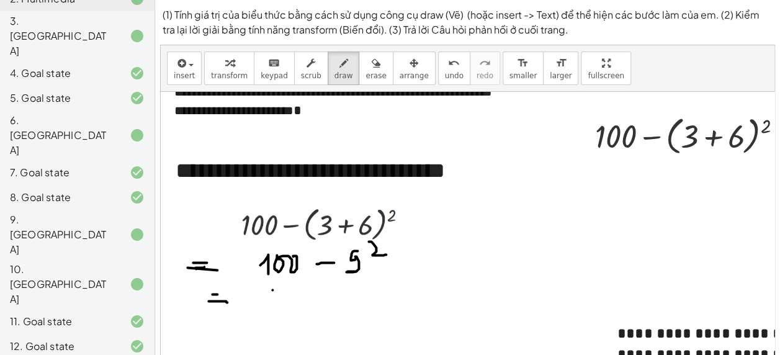
click at [273, 301] on div at bounding box center [535, 216] width 748 height 336
drag, startPoint x: 286, startPoint y: 290, endPoint x: 312, endPoint y: 307, distance: 30.1
click at [290, 293] on div at bounding box center [535, 216] width 748 height 336
click at [333, 302] on div at bounding box center [535, 216] width 748 height 336
drag, startPoint x: 355, startPoint y: 290, endPoint x: 366, endPoint y: 297, distance: 12.8
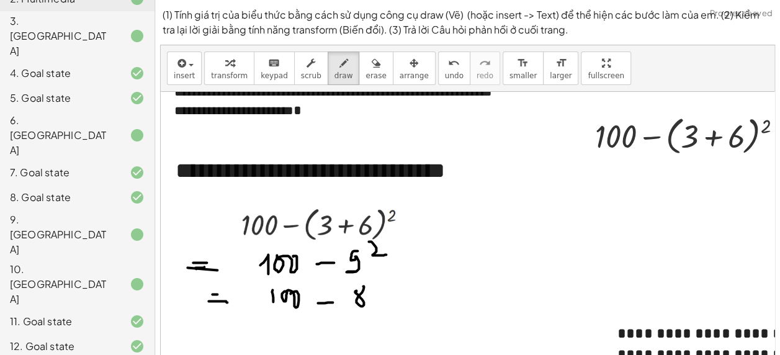
click at [362, 287] on div at bounding box center [535, 216] width 748 height 336
click at [370, 304] on div at bounding box center [535, 216] width 748 height 336
drag, startPoint x: 200, startPoint y: 321, endPoint x: 223, endPoint y: 323, distance: 23.6
click at [223, 323] on div at bounding box center [535, 216] width 748 height 336
drag, startPoint x: 209, startPoint y: 328, endPoint x: 241, endPoint y: 330, distance: 32.9
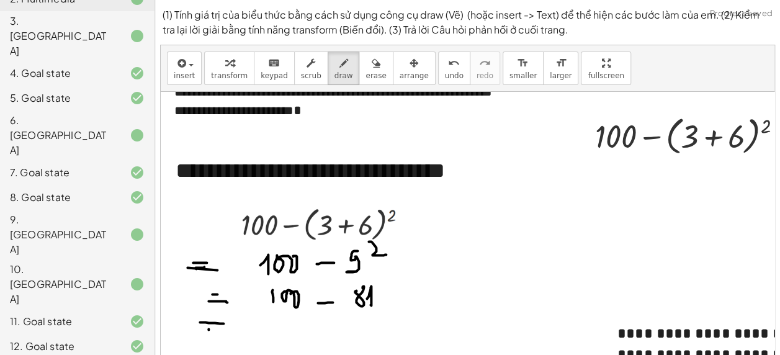
click at [238, 330] on div at bounding box center [535, 216] width 748 height 336
drag, startPoint x: 313, startPoint y: 329, endPoint x: 318, endPoint y: 345, distance: 16.9
click at [318, 345] on div at bounding box center [535, 216] width 748 height 336
drag, startPoint x: 334, startPoint y: 320, endPoint x: 328, endPoint y: 341, distance: 22.4
click at [328, 341] on div at bounding box center [535, 216] width 748 height 336
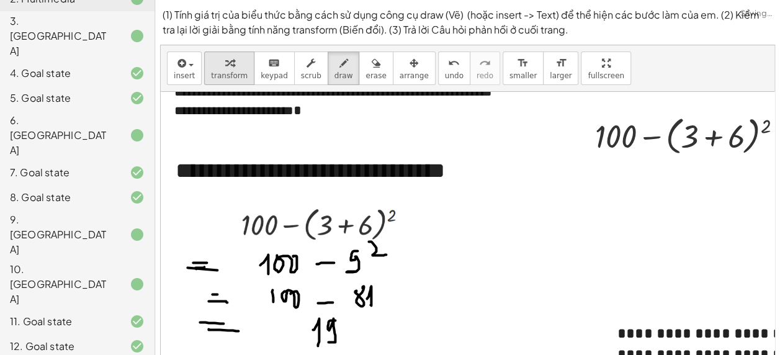
click at [233, 79] on span "transform" at bounding box center [229, 75] width 37 height 9
click at [703, 140] on div at bounding box center [694, 135] width 210 height 47
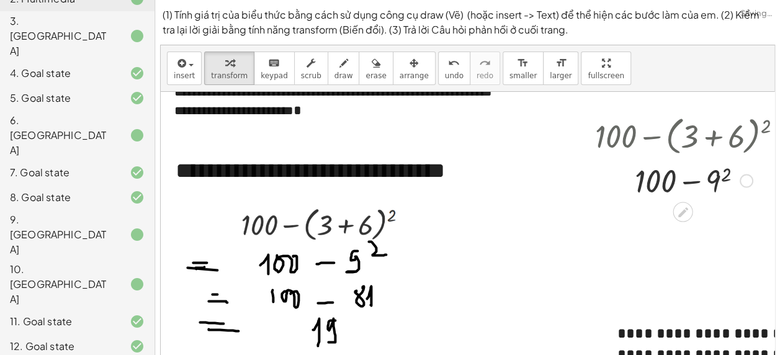
click at [714, 177] on div at bounding box center [694, 180] width 210 height 42
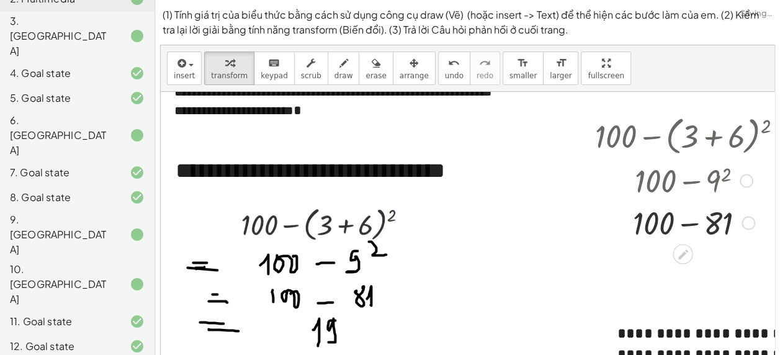
click at [693, 228] on div at bounding box center [694, 222] width 210 height 42
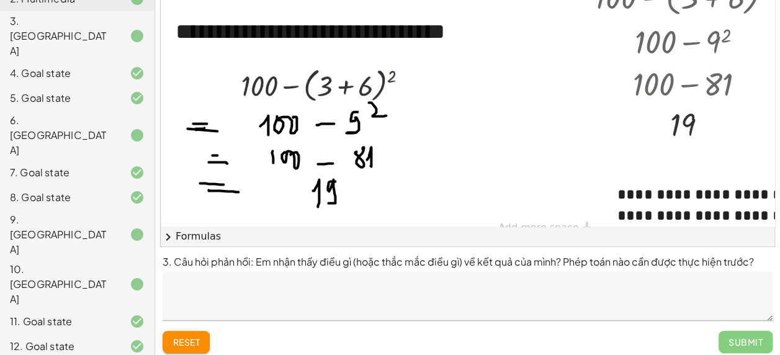
scroll to position [147, 0]
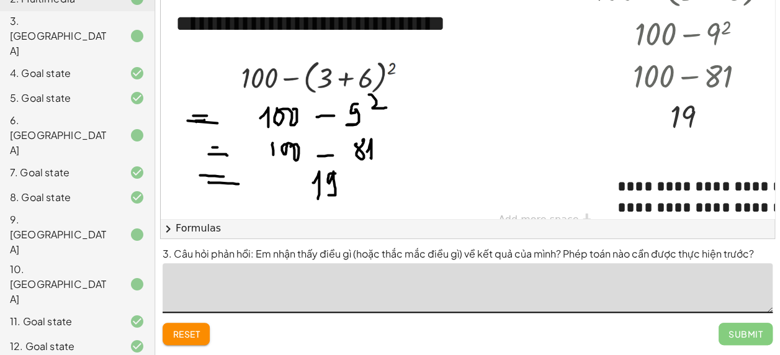
click at [514, 305] on textarea at bounding box center [468, 288] width 610 height 50
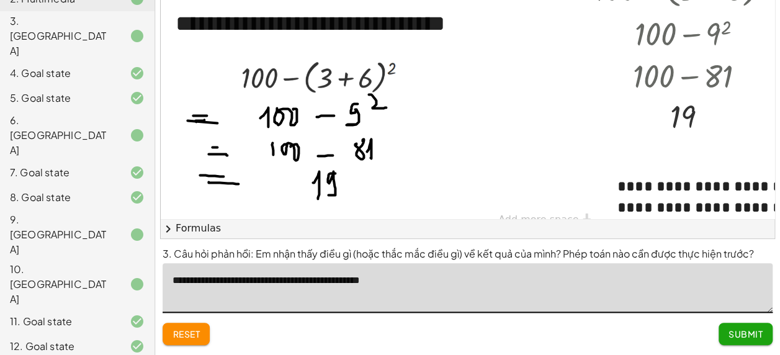
type textarea "**********"
click at [723, 328] on button "Submit" at bounding box center [746, 334] width 54 height 22
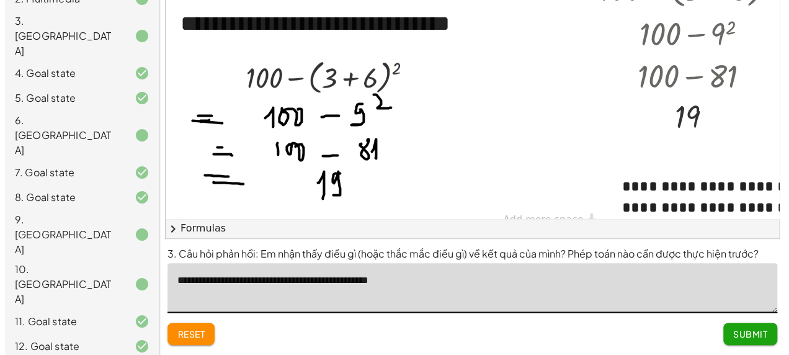
scroll to position [0, 0]
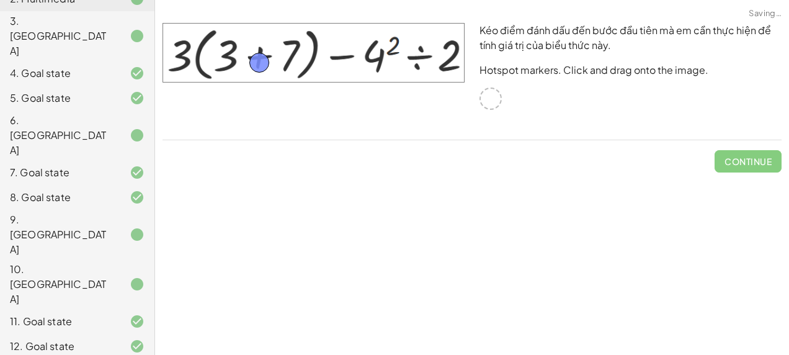
drag, startPoint x: 490, startPoint y: 102, endPoint x: 258, endPoint y: 65, distance: 235.0
click at [755, 158] on span "Check" at bounding box center [756, 161] width 32 height 11
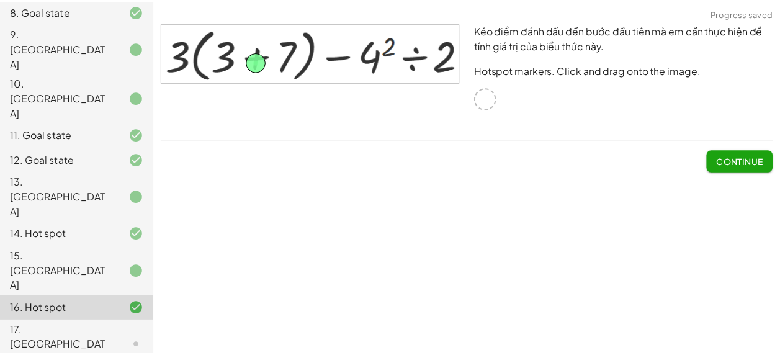
scroll to position [377, 0]
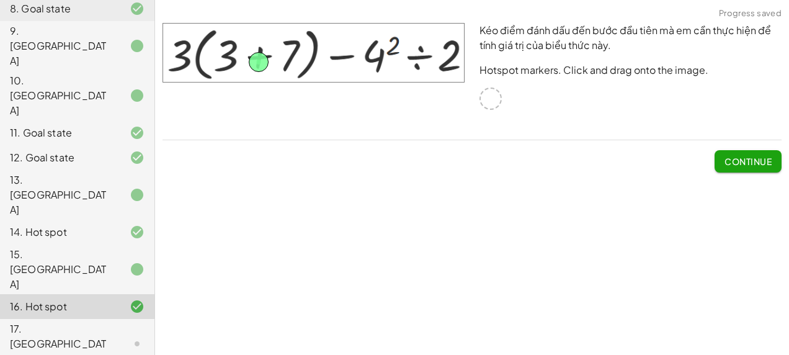
click at [79, 321] on div "17. [GEOGRAPHIC_DATA]" at bounding box center [60, 343] width 100 height 45
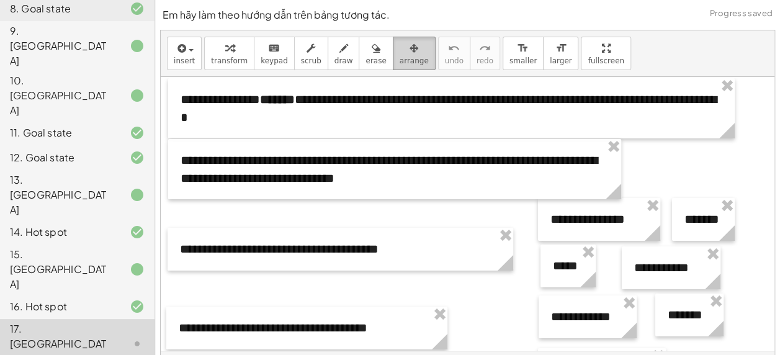
click at [400, 47] on div "button" at bounding box center [414, 47] width 29 height 15
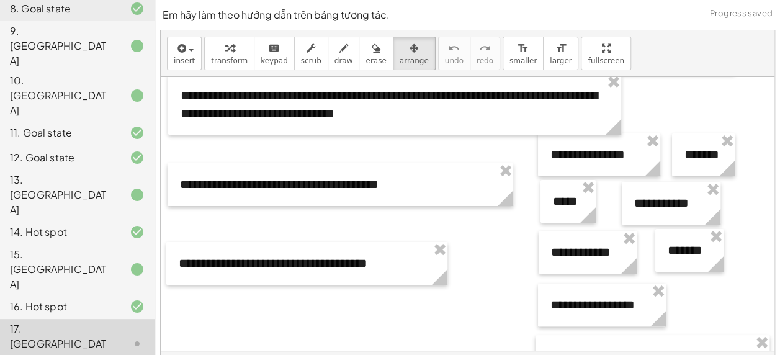
scroll to position [69, 0]
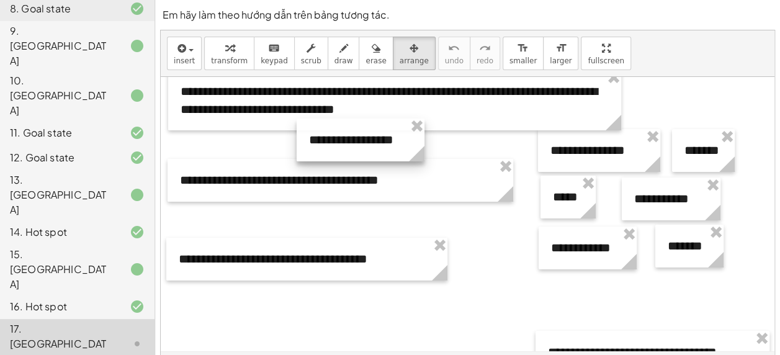
drag, startPoint x: 609, startPoint y: 301, endPoint x: 367, endPoint y: 140, distance: 290.0
click at [367, 140] on div at bounding box center [361, 140] width 128 height 43
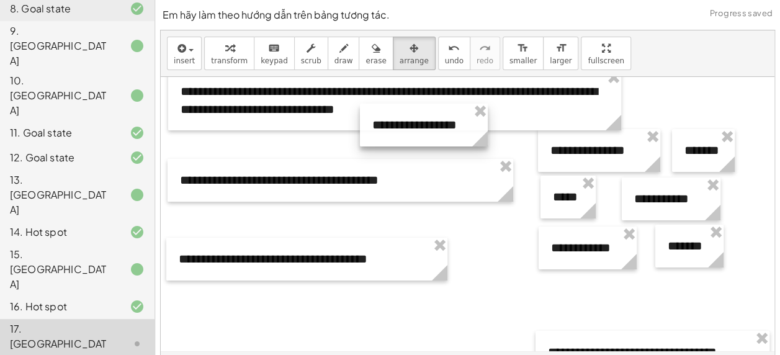
drag, startPoint x: 360, startPoint y: 143, endPoint x: 451, endPoint y: 123, distance: 93.4
click at [451, 123] on div at bounding box center [424, 125] width 128 height 43
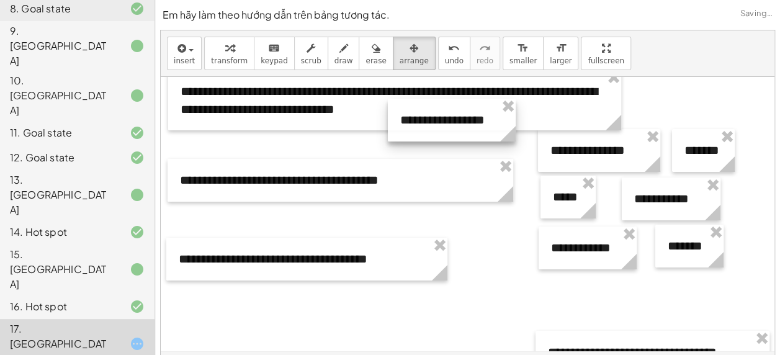
drag, startPoint x: 451, startPoint y: 123, endPoint x: 461, endPoint y: 123, distance: 9.9
click at [453, 123] on div at bounding box center [452, 120] width 128 height 43
click at [456, 123] on div at bounding box center [452, 120] width 128 height 43
click at [460, 123] on div at bounding box center [452, 120] width 128 height 43
click at [463, 123] on div at bounding box center [452, 120] width 128 height 43
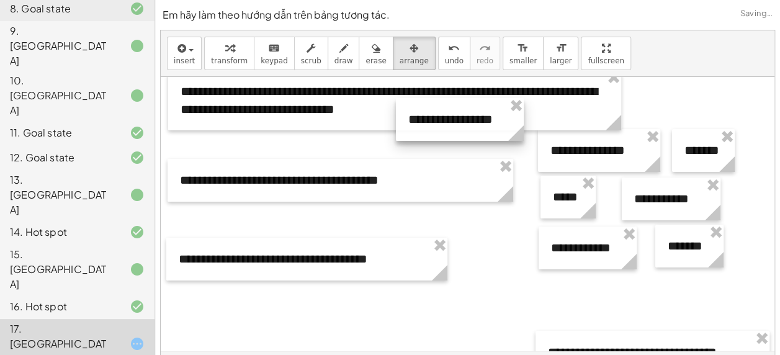
click at [470, 120] on div at bounding box center [460, 119] width 128 height 43
click at [474, 122] on div at bounding box center [464, 117] width 128 height 43
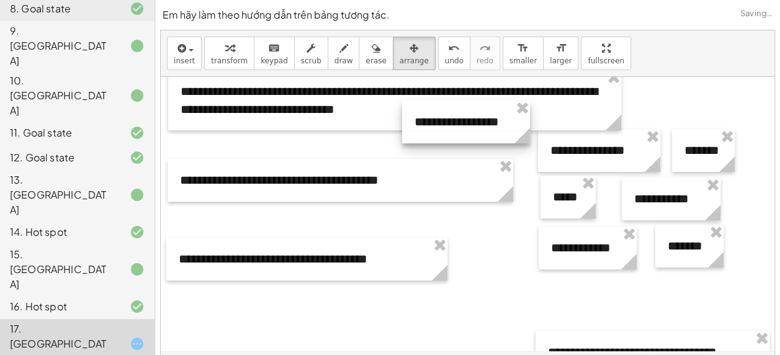
click at [476, 128] on div at bounding box center [466, 122] width 128 height 43
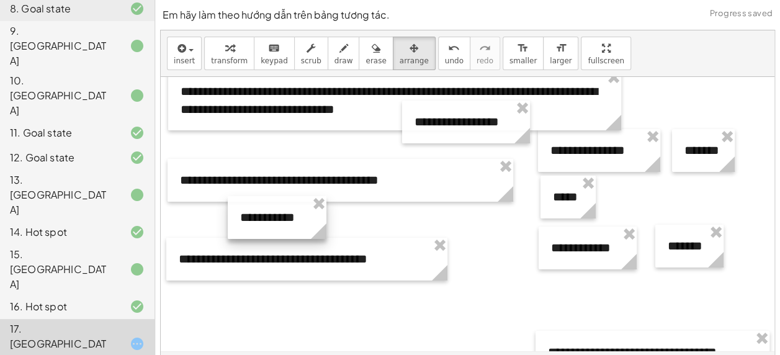
drag, startPoint x: 641, startPoint y: 203, endPoint x: 247, endPoint y: 222, distance: 394.5
click at [247, 222] on div at bounding box center [277, 217] width 99 height 43
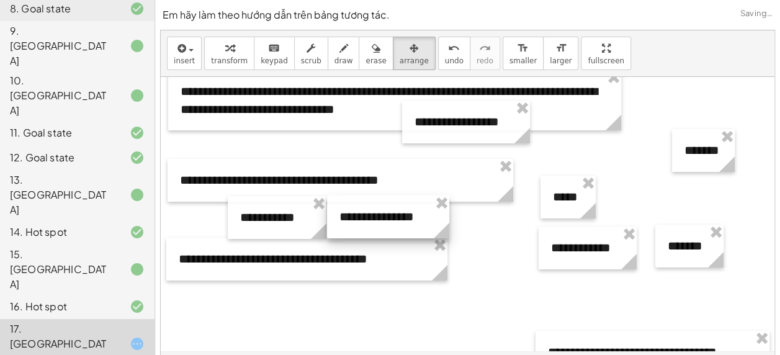
drag, startPoint x: 565, startPoint y: 146, endPoint x: 354, endPoint y: 211, distance: 220.8
click at [354, 211] on div at bounding box center [388, 216] width 122 height 43
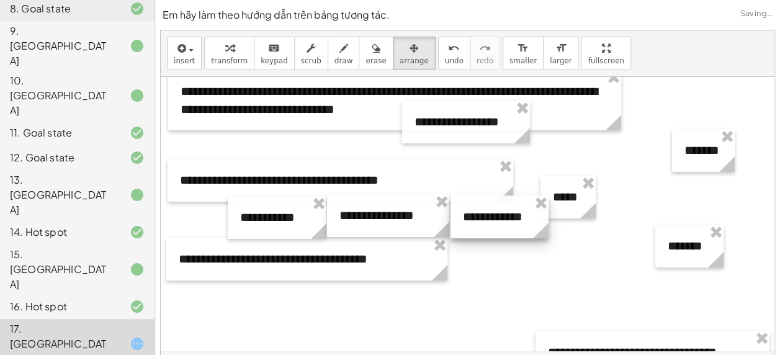
drag, startPoint x: 553, startPoint y: 263, endPoint x: 465, endPoint y: 232, distance: 93.4
click at [465, 232] on div at bounding box center [500, 216] width 98 height 43
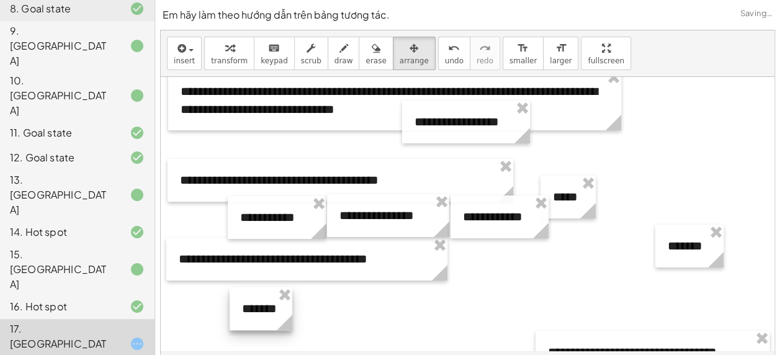
drag, startPoint x: 705, startPoint y: 154, endPoint x: 274, endPoint y: 308, distance: 457.4
click at [261, 312] on div at bounding box center [261, 308] width 63 height 43
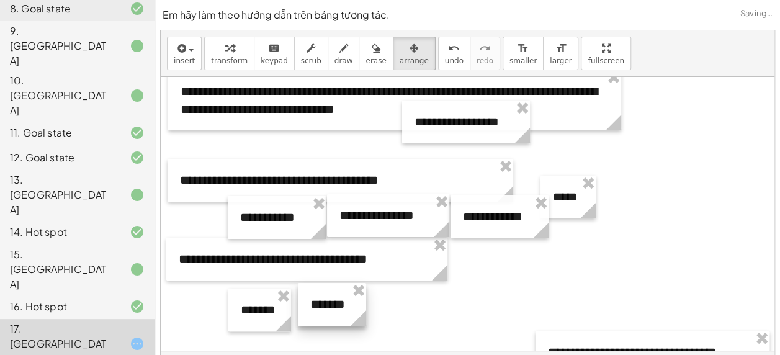
drag, startPoint x: 671, startPoint y: 246, endPoint x: 314, endPoint y: 305, distance: 362.2
click at [314, 305] on div at bounding box center [332, 304] width 68 height 43
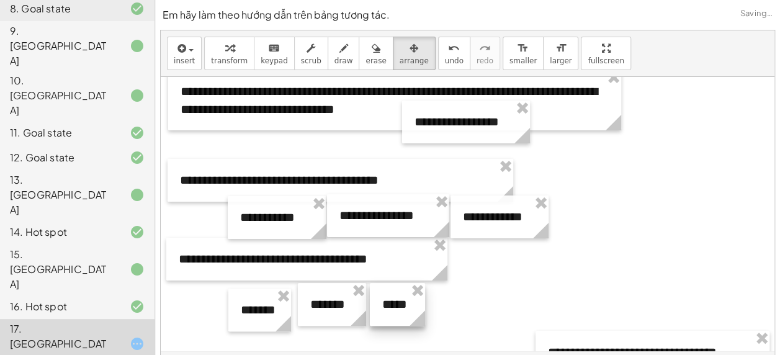
drag, startPoint x: 563, startPoint y: 202, endPoint x: 480, endPoint y: 292, distance: 122.6
click at [392, 308] on div at bounding box center [397, 304] width 55 height 43
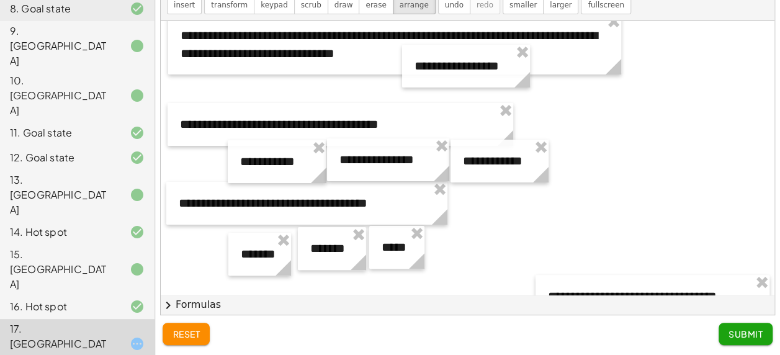
drag, startPoint x: 752, startPoint y: 326, endPoint x: 750, endPoint y: 319, distance: 7.7
click at [752, 328] on button "Submit" at bounding box center [746, 334] width 54 height 22
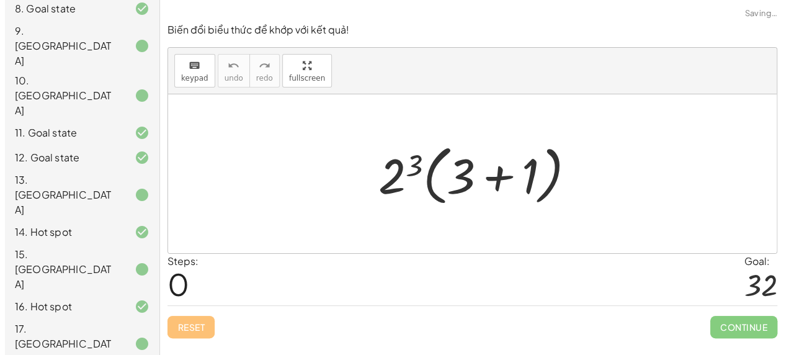
scroll to position [0, 0]
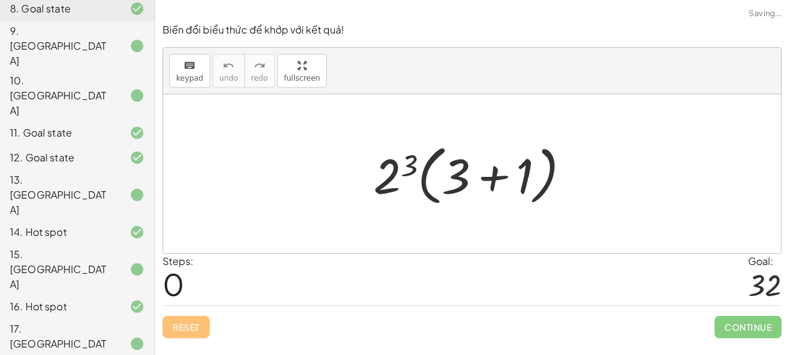
click at [396, 168] on div at bounding box center [476, 173] width 219 height 71
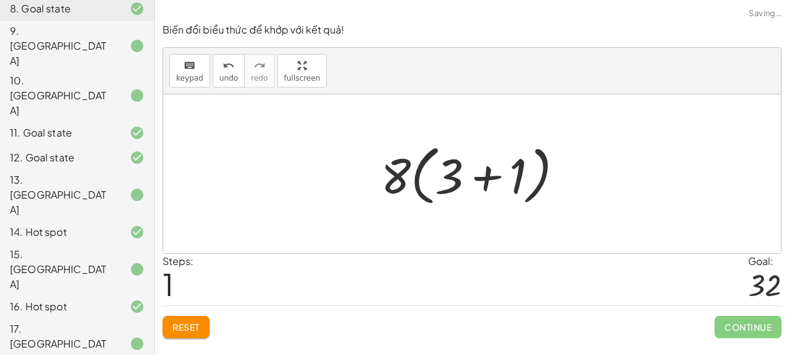
click at [487, 181] on div at bounding box center [477, 173] width 205 height 71
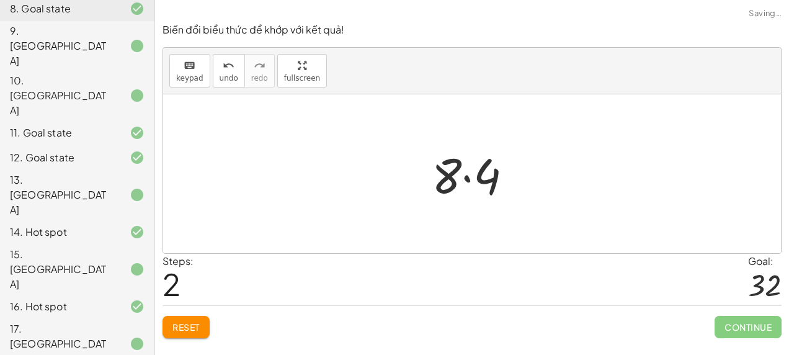
click at [470, 184] on div at bounding box center [477, 174] width 103 height 64
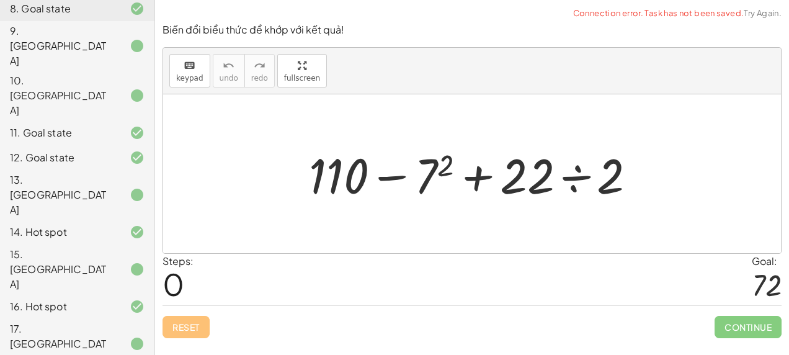
click at [429, 179] on div at bounding box center [477, 174] width 349 height 64
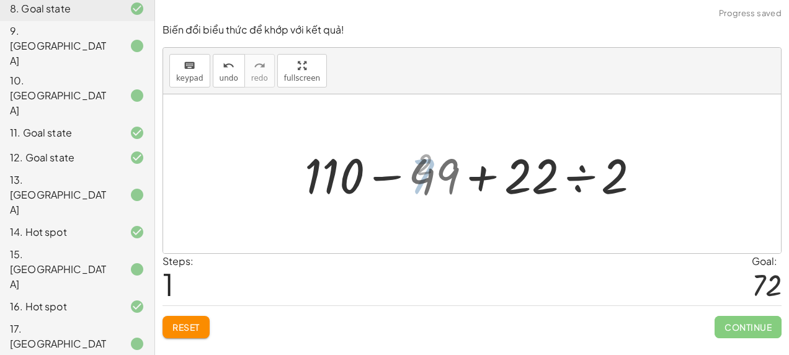
click at [578, 182] on div at bounding box center [478, 174] width 362 height 64
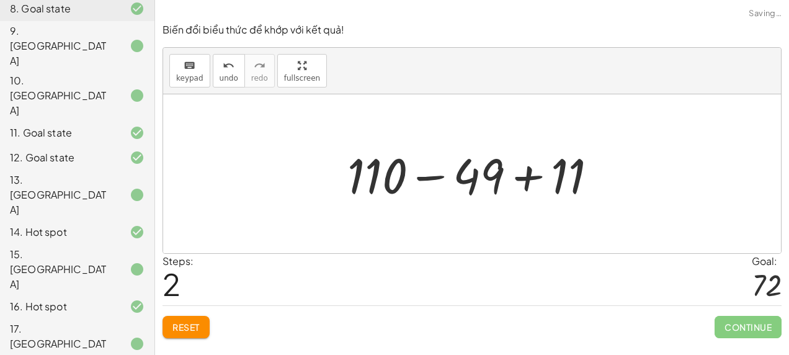
click at [421, 185] on div at bounding box center [477, 174] width 272 height 64
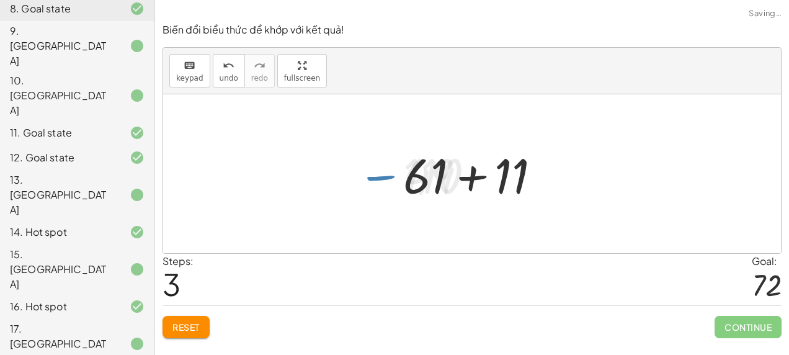
click at [474, 174] on div at bounding box center [476, 174] width 159 height 64
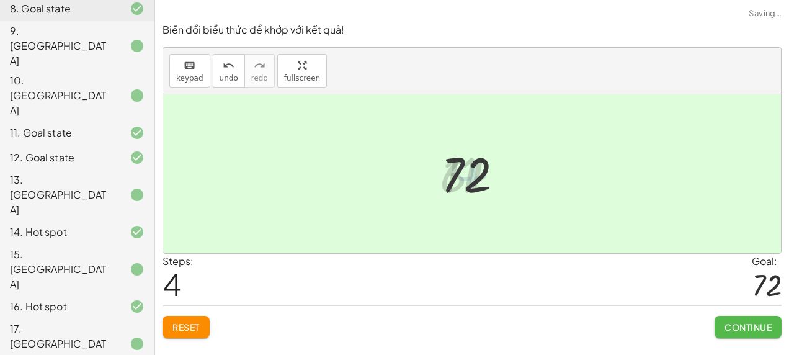
drag, startPoint x: 747, startPoint y: 326, endPoint x: 621, endPoint y: 318, distance: 126.3
click at [747, 326] on span "Continue" at bounding box center [748, 326] width 47 height 11
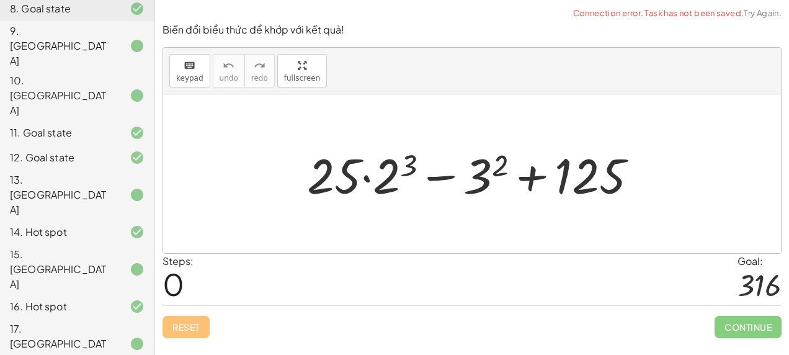
click at [397, 173] on div at bounding box center [477, 174] width 352 height 64
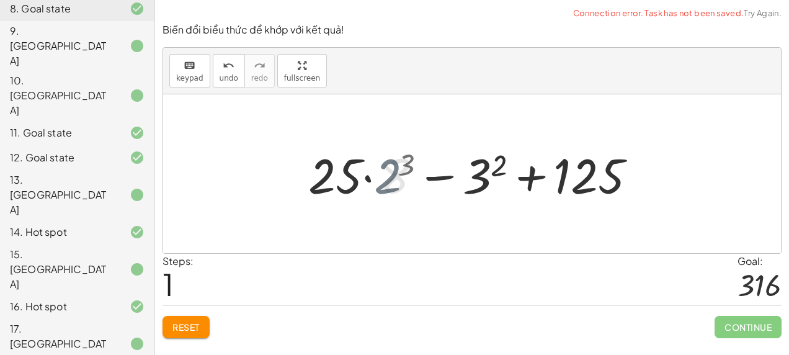
click at [476, 179] on div at bounding box center [477, 174] width 338 height 64
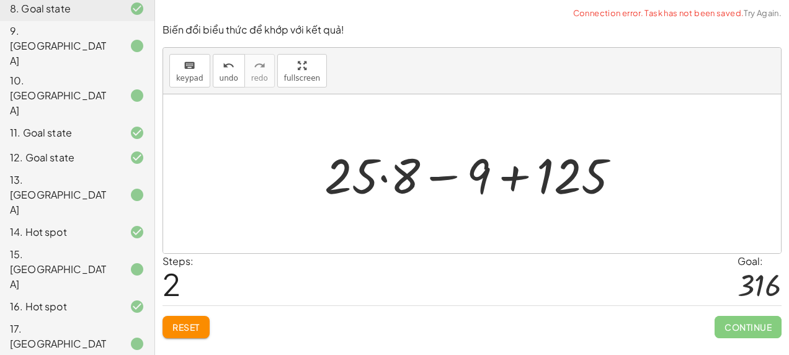
click at [391, 179] on div at bounding box center [477, 174] width 318 height 64
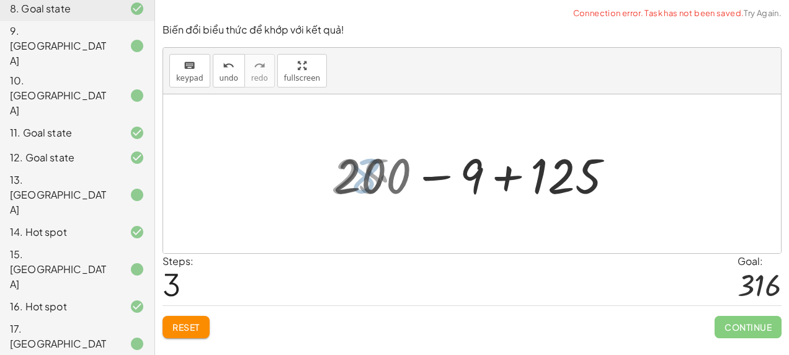
click at [426, 179] on div at bounding box center [477, 174] width 299 height 64
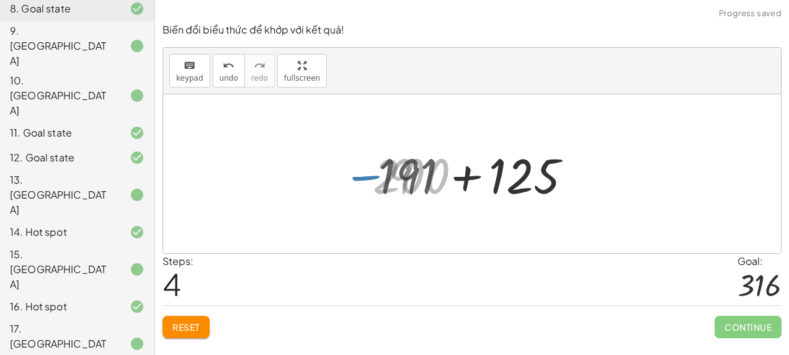
click at [478, 177] on div at bounding box center [477, 174] width 210 height 64
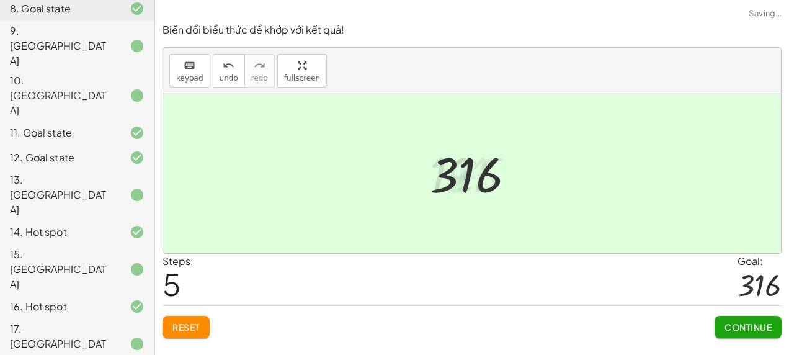
click at [735, 321] on span "Continue" at bounding box center [748, 326] width 47 height 11
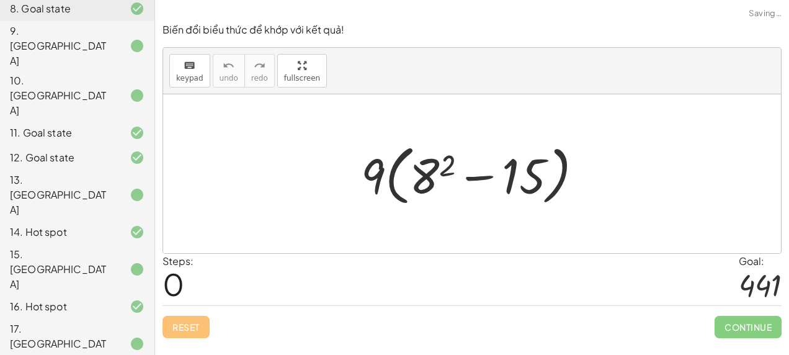
click at [438, 165] on div at bounding box center [477, 173] width 244 height 71
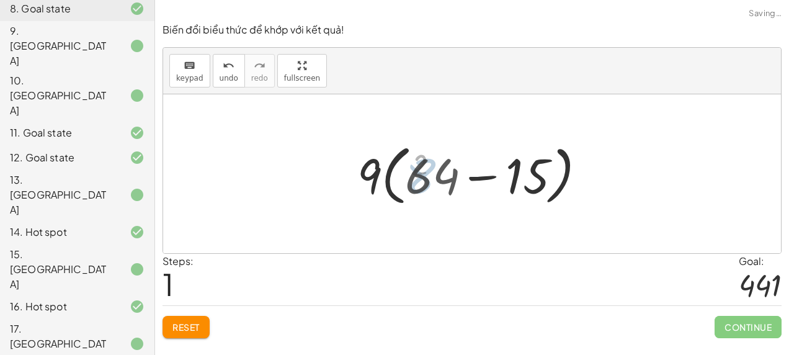
click at [483, 179] on div at bounding box center [477, 173] width 253 height 71
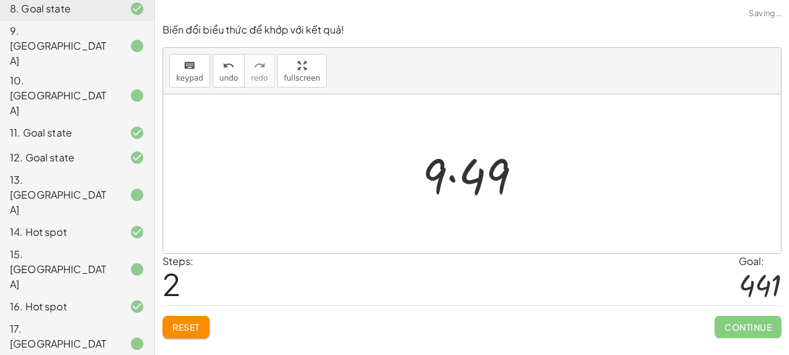
click at [441, 186] on div at bounding box center [477, 174] width 122 height 64
click at [443, 181] on div at bounding box center [477, 174] width 122 height 64
click at [452, 180] on div at bounding box center [477, 174] width 122 height 64
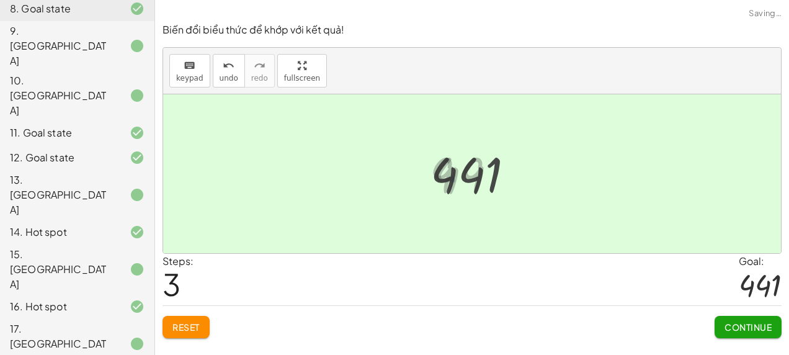
click at [737, 320] on button "Continue" at bounding box center [748, 327] width 67 height 22
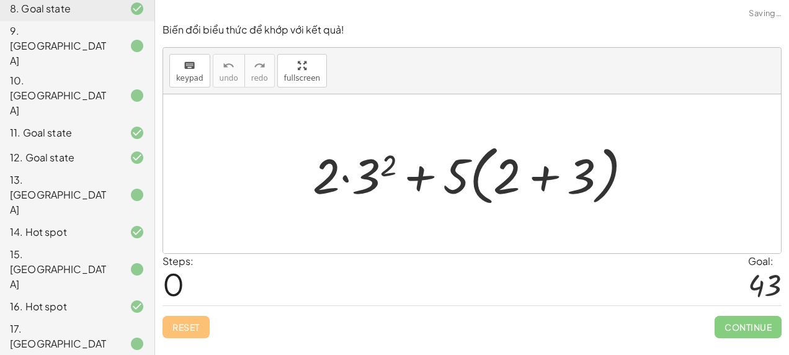
click at [379, 173] on div at bounding box center [478, 173] width 342 height 71
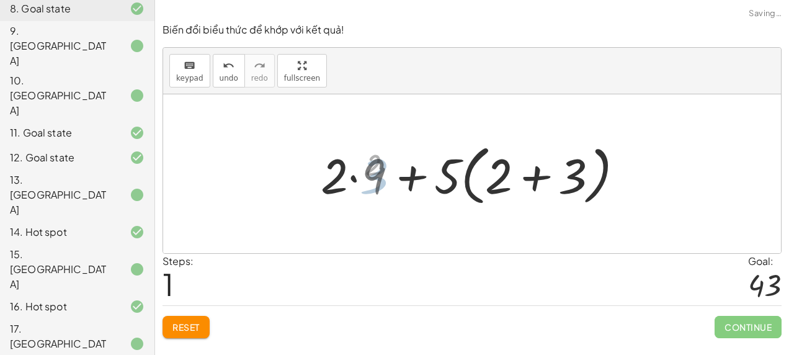
click at [551, 190] on div at bounding box center [476, 173] width 321 height 71
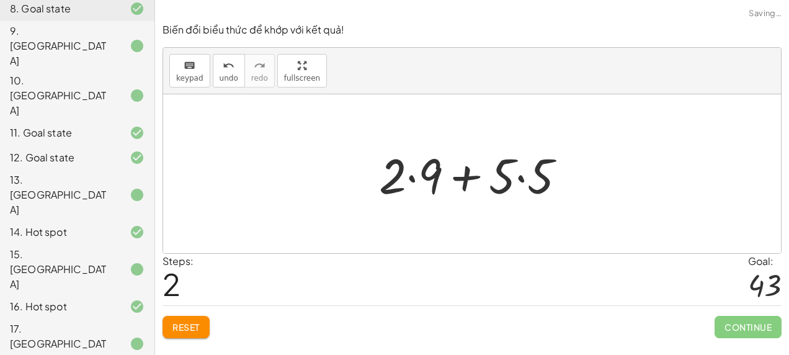
drag, startPoint x: 513, startPoint y: 186, endPoint x: 496, endPoint y: 185, distance: 16.2
click at [513, 186] on div at bounding box center [477, 174] width 209 height 64
click at [523, 179] on div at bounding box center [477, 174] width 209 height 64
click at [432, 178] on div at bounding box center [477, 174] width 197 height 64
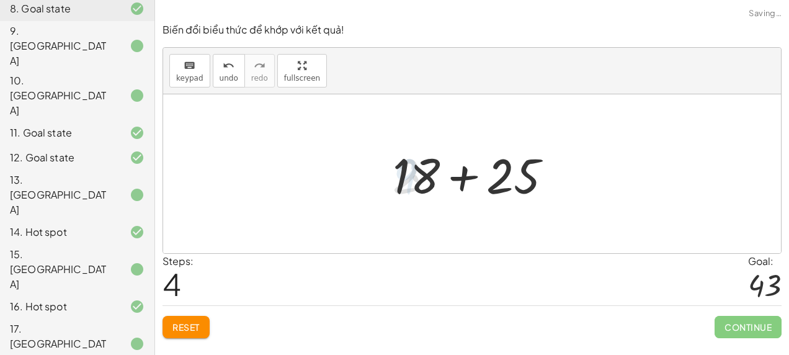
click at [466, 181] on div at bounding box center [477, 174] width 181 height 64
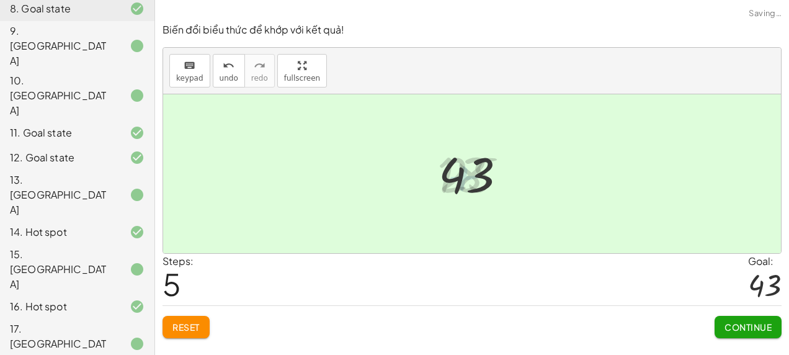
click at [729, 326] on span "Continue" at bounding box center [748, 326] width 47 height 11
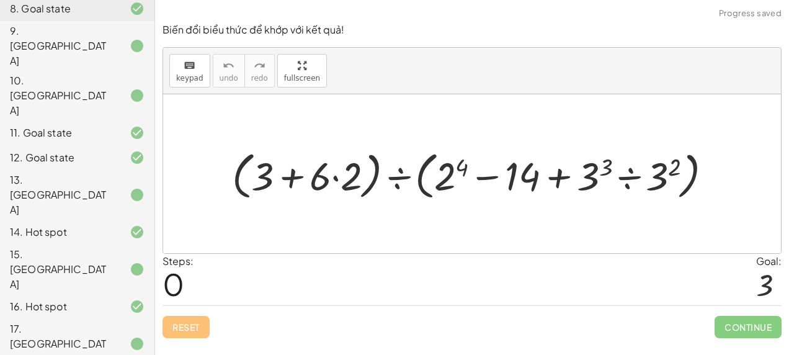
drag, startPoint x: 452, startPoint y: 181, endPoint x: 479, endPoint y: 183, distance: 27.4
click at [452, 182] on div at bounding box center [477, 174] width 503 height 58
click at [585, 185] on div at bounding box center [477, 174] width 504 height 58
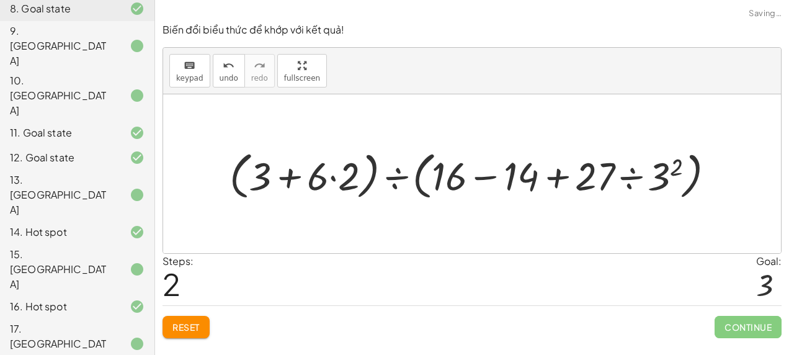
click at [667, 185] on div at bounding box center [477, 174] width 508 height 58
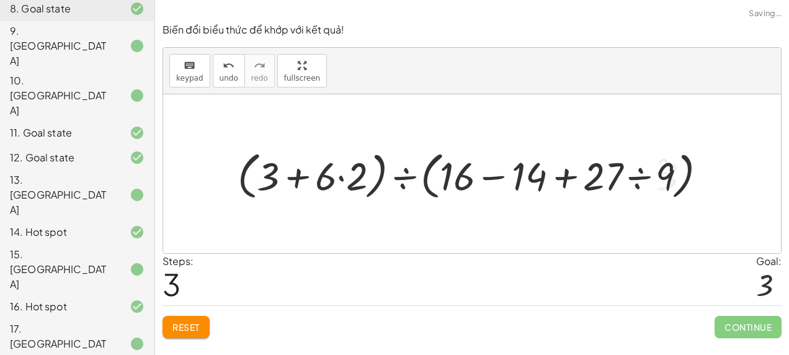
click at [646, 179] on div at bounding box center [477, 174] width 492 height 58
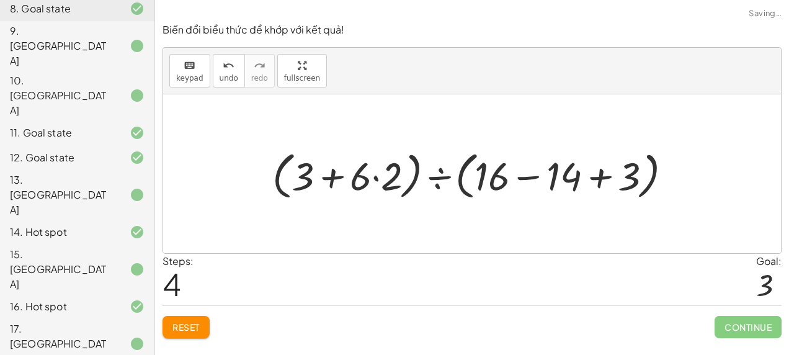
click at [362, 180] on div at bounding box center [477, 174] width 422 height 58
click at [375, 176] on div at bounding box center [477, 174] width 422 height 58
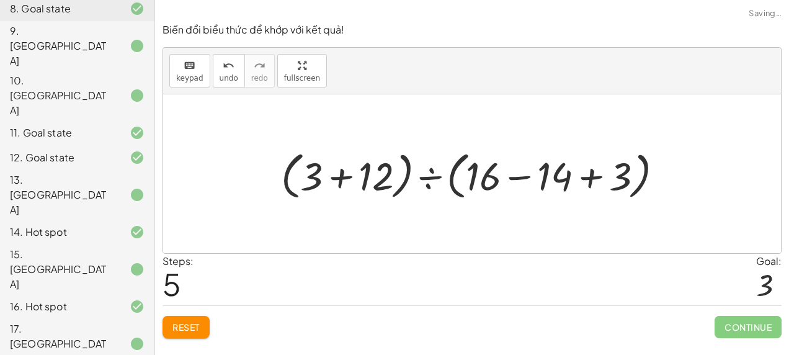
click at [349, 175] on div at bounding box center [477, 174] width 405 height 58
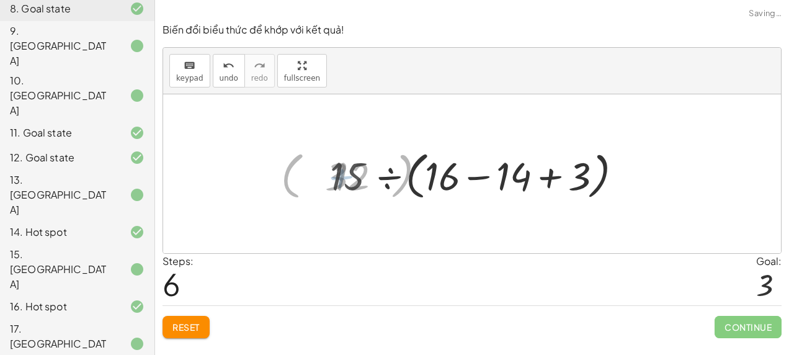
click at [491, 174] on div at bounding box center [477, 174] width 307 height 58
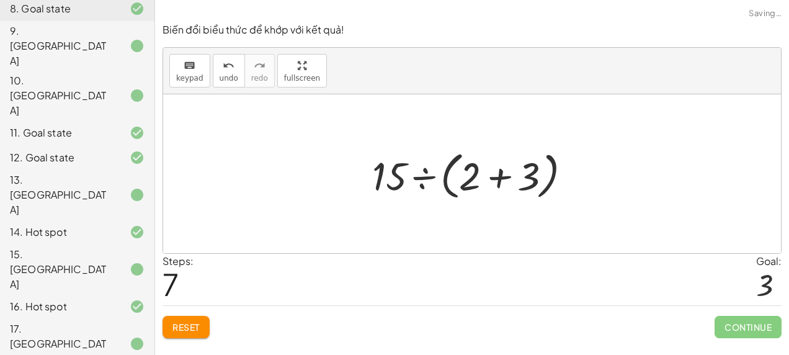
click at [511, 179] on div at bounding box center [476, 173] width 271 height 71
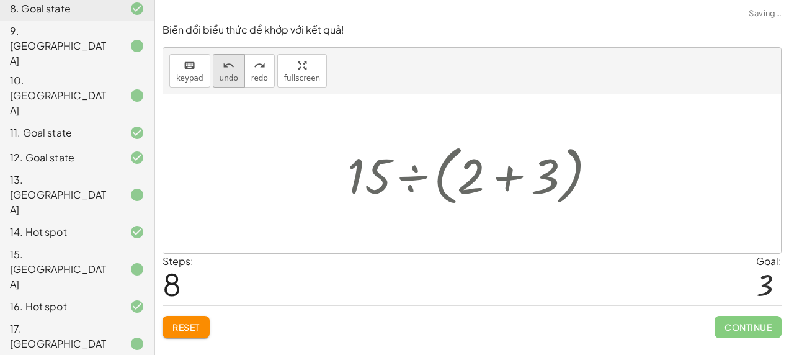
click at [229, 77] on span "undo" at bounding box center [229, 78] width 19 height 9
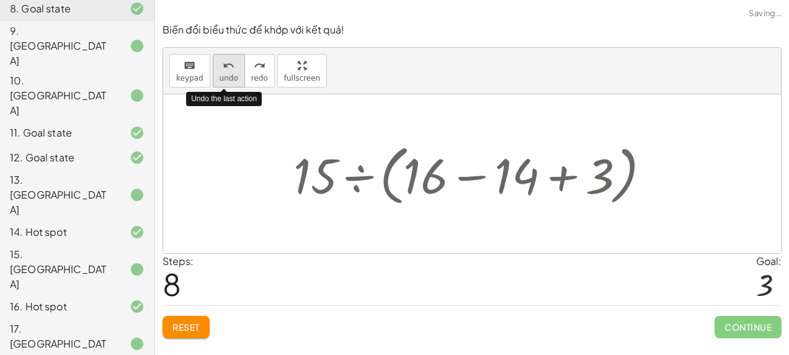
click at [228, 75] on span "undo" at bounding box center [229, 78] width 19 height 9
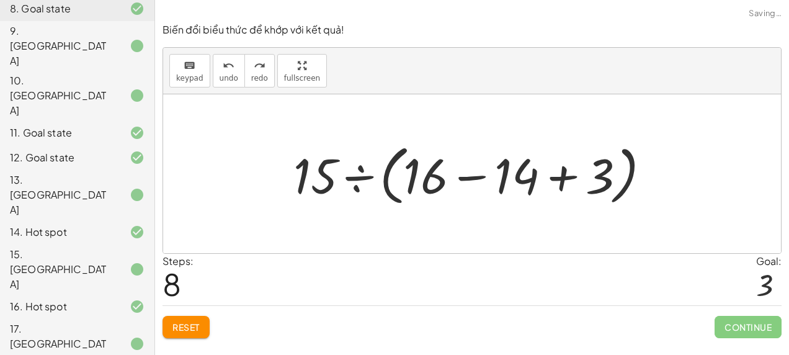
click at [474, 189] on div at bounding box center [477, 173] width 380 height 71
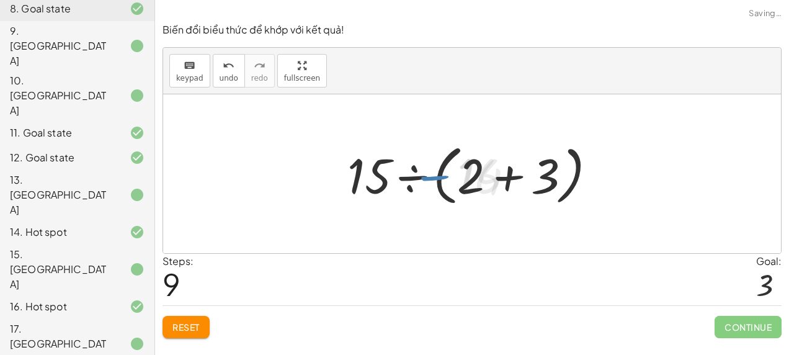
click at [474, 189] on div at bounding box center [476, 173] width 271 height 71
click at [493, 182] on div at bounding box center [476, 173] width 271 height 71
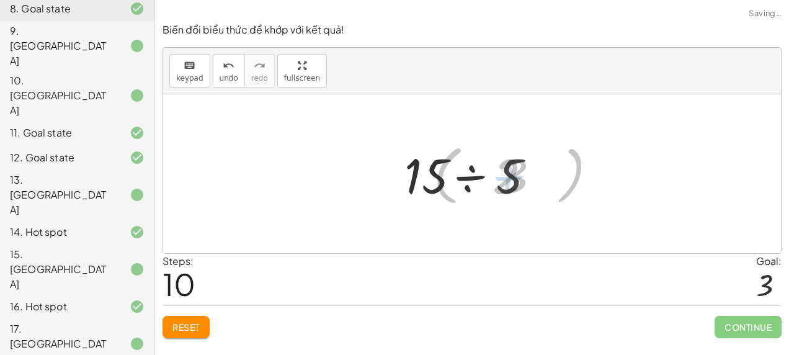
click at [441, 182] on div at bounding box center [477, 174] width 147 height 64
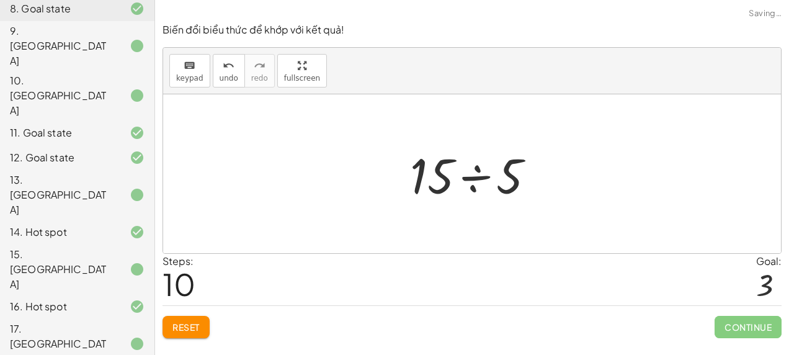
drag, startPoint x: 426, startPoint y: 180, endPoint x: 479, endPoint y: 181, distance: 53.4
click at [429, 180] on div at bounding box center [477, 174] width 147 height 64
drag, startPoint x: 479, startPoint y: 181, endPoint x: 560, endPoint y: 209, distance: 85.4
click at [480, 182] on div at bounding box center [477, 174] width 147 height 64
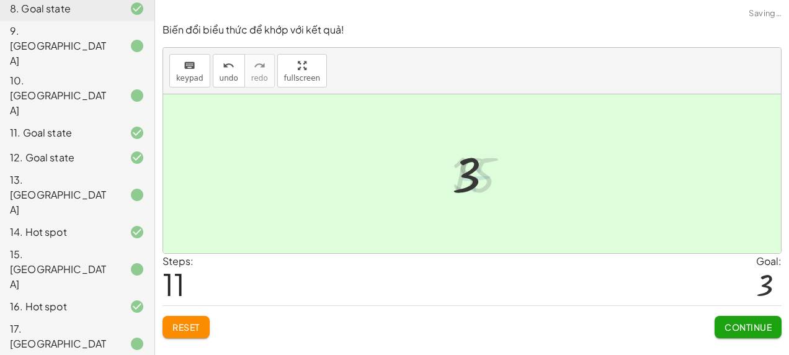
click at [740, 330] on span "Continue" at bounding box center [748, 326] width 47 height 11
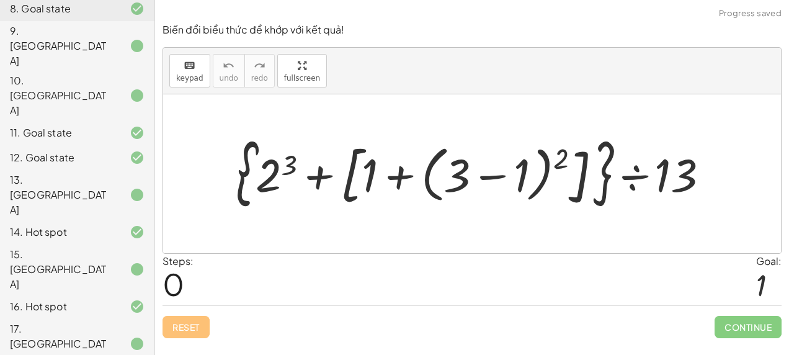
click at [494, 176] on div at bounding box center [478, 173] width 496 height 81
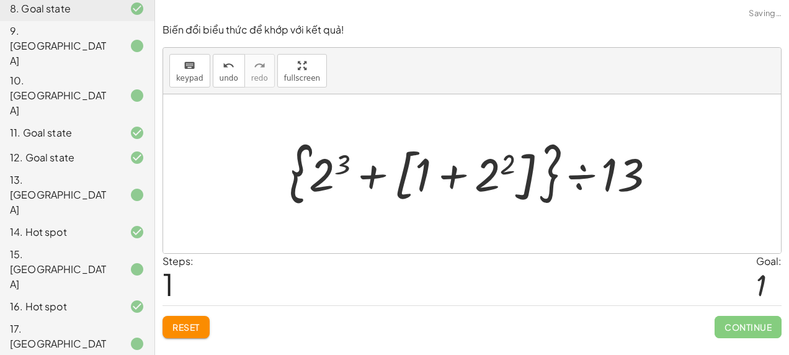
click at [482, 173] on div at bounding box center [477, 174] width 389 height 74
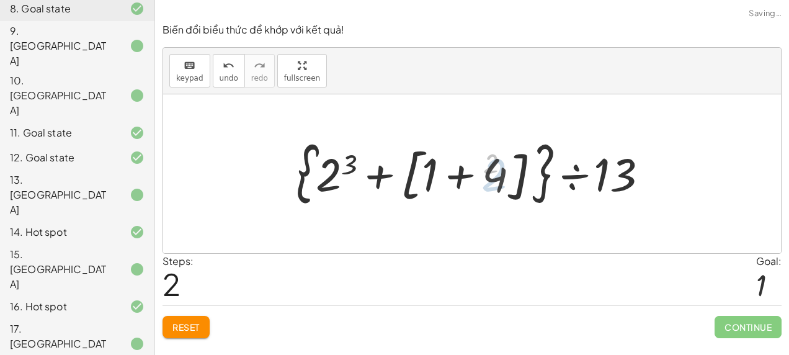
click at [462, 176] on div at bounding box center [477, 174] width 374 height 74
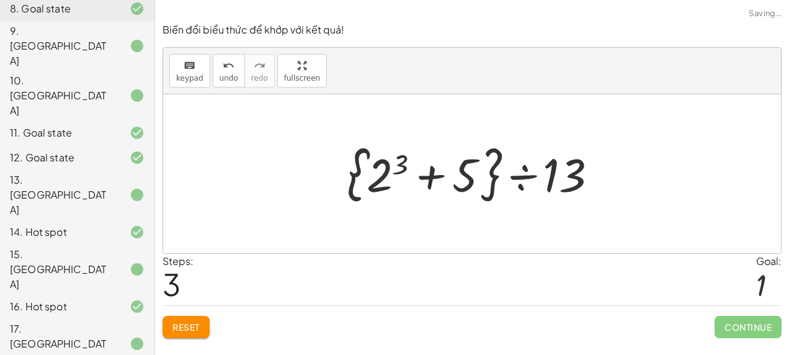
click at [437, 177] on div at bounding box center [477, 173] width 287 height 71
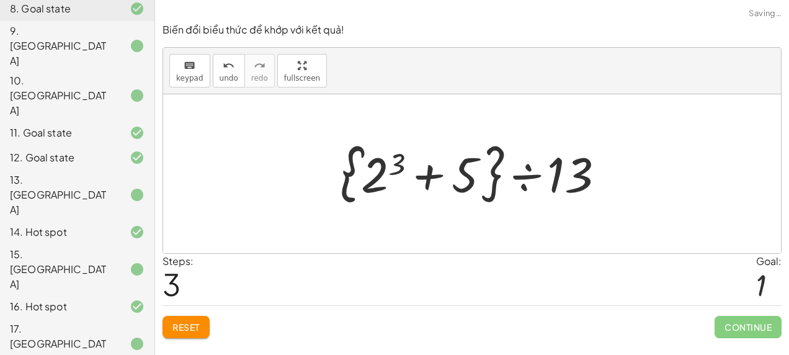
click at [376, 170] on div at bounding box center [477, 173] width 287 height 71
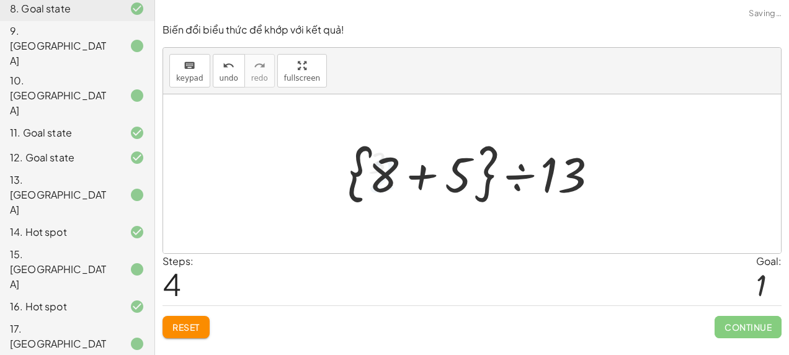
click at [421, 180] on div at bounding box center [477, 173] width 272 height 71
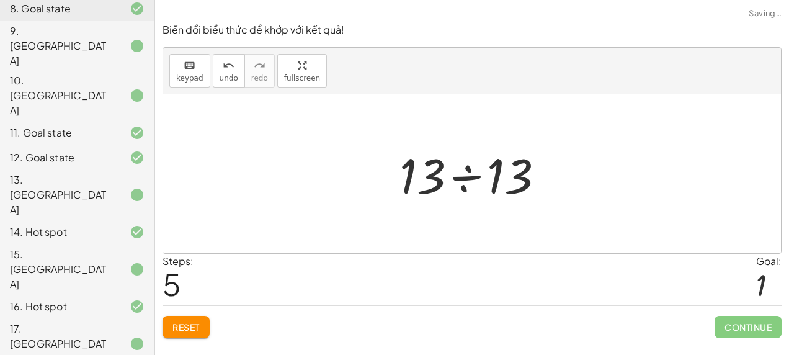
click at [452, 178] on div at bounding box center [477, 174] width 168 height 64
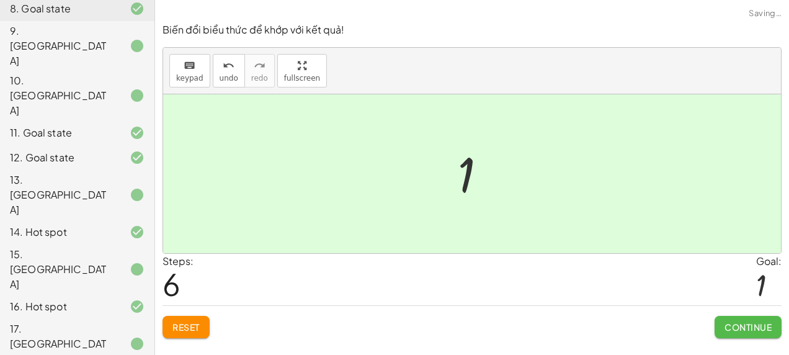
click at [765, 335] on button "Continue" at bounding box center [748, 327] width 67 height 22
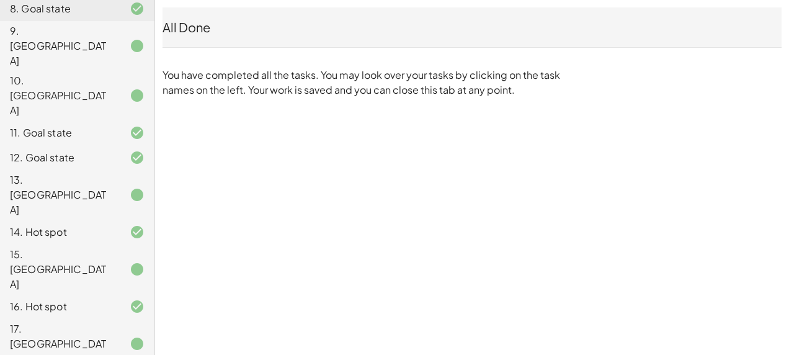
scroll to position [396, 0]
